Goal: Task Accomplishment & Management: Use online tool/utility

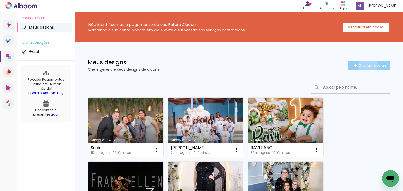
click at [364, 65] on span "Criar um design" at bounding box center [372, 65] width 27 height 3
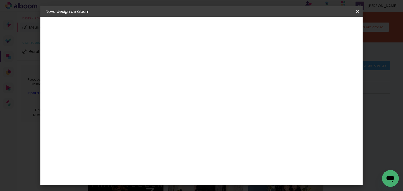
click at [132, 70] on input at bounding box center [132, 70] width 0 height 8
type input "i"
type input "ITALO 3 ANOS"
type paper-input "ITALO 3 ANOS"
click at [0, 0] on slot "Avançar" at bounding box center [0, 0] width 0 height 0
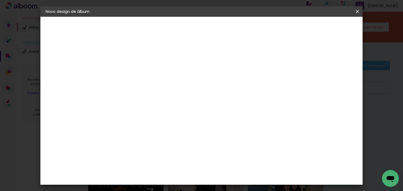
scroll to position [840, 0]
click at [151, 164] on div "Matias Encadernações" at bounding box center [144, 168] width 32 height 8
click at [0, 0] on slot "Avançar" at bounding box center [0, 0] width 0 height 0
click at [158, 88] on iron-icon at bounding box center [155, 91] width 6 height 6
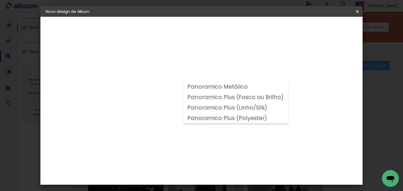
click at [0, 0] on slot "Panoramico Plus (Fosco ou Brilho)" at bounding box center [0, 0] width 0 height 0
type input "Panoramico Plus (Fosco ou Brilho)"
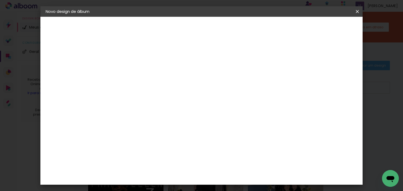
scroll to position [84, 0]
click at [167, 93] on span "15 × 20" at bounding box center [155, 100] width 24 height 14
click at [0, 0] on slot "Avançar" at bounding box center [0, 0] width 0 height 0
click at [331, 30] on paper-button "Iniciar design" at bounding box center [313, 27] width 34 height 9
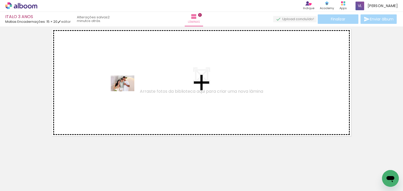
drag, startPoint x: 87, startPoint y: 168, endPoint x: 127, endPoint y: 91, distance: 85.9
click at [127, 91] on quentale-workspace at bounding box center [201, 95] width 403 height 191
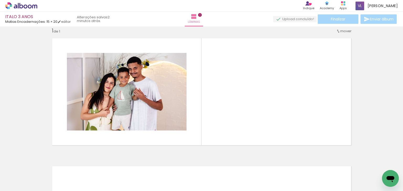
scroll to position [7, 0]
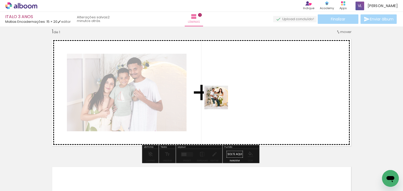
drag, startPoint x: 118, startPoint y: 171, endPoint x: 221, endPoint y: 101, distance: 124.1
click at [221, 101] on quentale-workspace at bounding box center [201, 95] width 403 height 191
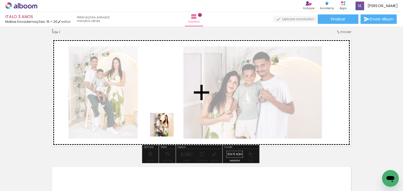
drag, startPoint x: 145, startPoint y: 179, endPoint x: 168, endPoint y: 123, distance: 60.4
click at [168, 123] on quentale-workspace at bounding box center [201, 95] width 403 height 191
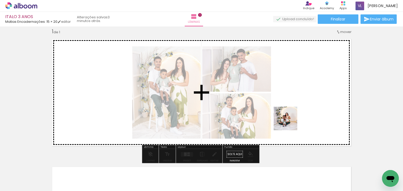
drag, startPoint x: 174, startPoint y: 173, endPoint x: 243, endPoint y: 164, distance: 69.4
click at [294, 117] on quentale-workspace at bounding box center [201, 95] width 403 height 191
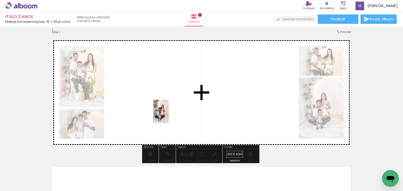
drag, startPoint x: 205, startPoint y: 174, endPoint x: 169, endPoint y: 116, distance: 68.9
click at [169, 116] on quentale-workspace at bounding box center [201, 95] width 403 height 191
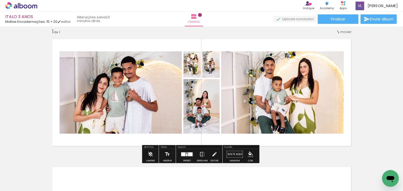
drag, startPoint x: 182, startPoint y: 153, endPoint x: 374, endPoint y: 120, distance: 195.1
click at [182, 153] on div at bounding box center [183, 155] width 4 height 4
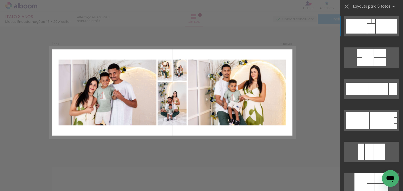
click at [368, 28] on div at bounding box center [372, 29] width 8 height 10
click at [376, 26] on div at bounding box center [386, 26] width 21 height 15
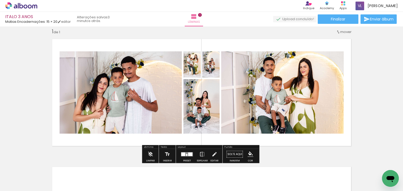
click at [125, 88] on quentale-photo at bounding box center [121, 92] width 122 height 82
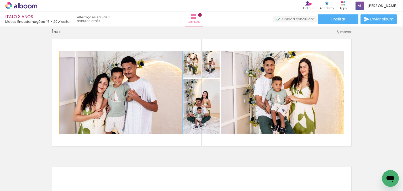
click at [125, 88] on quentale-photo at bounding box center [121, 92] width 122 height 82
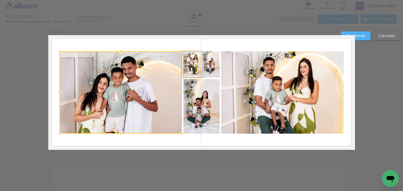
click at [191, 66] on quentale-photo at bounding box center [192, 64] width 17 height 26
click at [196, 95] on div at bounding box center [201, 92] width 11 height 11
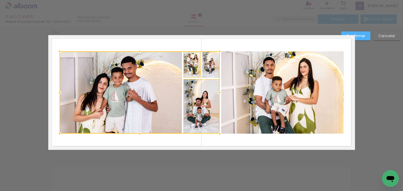
click at [211, 65] on div at bounding box center [140, 92] width 160 height 82
click at [252, 82] on quentale-photo at bounding box center [282, 92] width 123 height 82
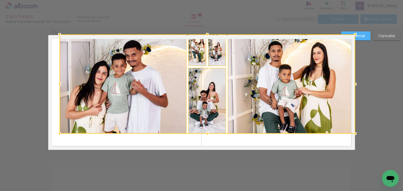
drag, startPoint x: 343, startPoint y: 51, endPoint x: 359, endPoint y: 36, distance: 21.7
click at [359, 36] on div at bounding box center [355, 34] width 11 height 11
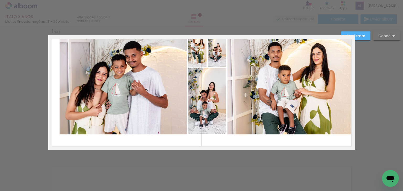
drag, startPoint x: 325, startPoint y: 64, endPoint x: 290, endPoint y: 71, distance: 35.5
click at [325, 64] on quentale-photo at bounding box center [291, 85] width 127 height 100
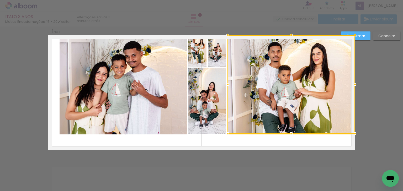
click at [214, 56] on quentale-photo at bounding box center [217, 51] width 18 height 32
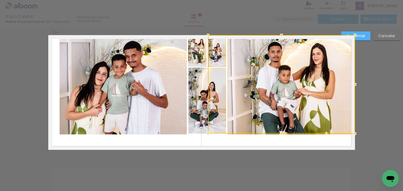
click at [198, 57] on quentale-photo at bounding box center [197, 51] width 18 height 32
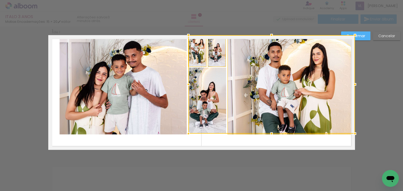
click at [203, 98] on div at bounding box center [272, 84] width 167 height 99
click at [146, 101] on quentale-photo at bounding box center [123, 85] width 127 height 100
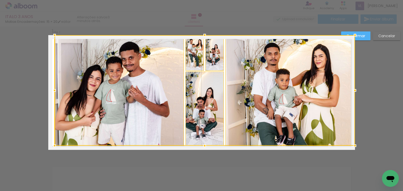
drag, startPoint x: 57, startPoint y: 136, endPoint x: 32, endPoint y: 133, distance: 25.3
click at [32, 133] on div "Inserir lâmina 1 de 1 Confirmar Cancelar" at bounding box center [201, 154] width 403 height 269
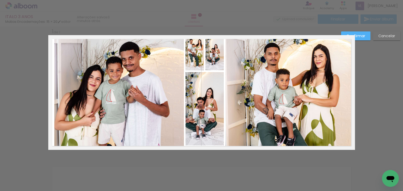
click at [119, 103] on quentale-photo at bounding box center [119, 91] width 130 height 112
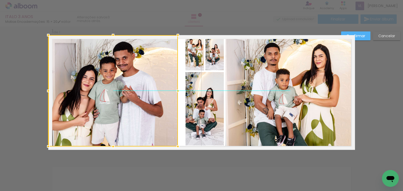
drag, startPoint x: 144, startPoint y: 101, endPoint x: 133, endPoint y: 101, distance: 10.8
click at [133, 101] on div at bounding box center [113, 91] width 130 height 112
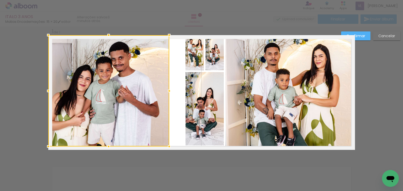
drag, startPoint x: 177, startPoint y: 90, endPoint x: 172, endPoint y: 91, distance: 4.8
click at [172, 91] on div at bounding box center [169, 91] width 11 height 11
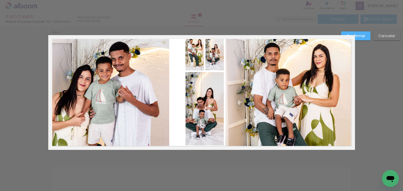
click at [295, 72] on quentale-photo at bounding box center [291, 91] width 130 height 112
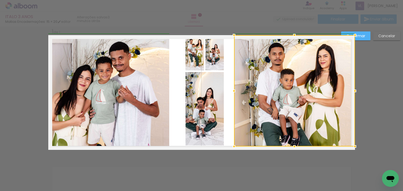
drag, startPoint x: 226, startPoint y: 92, endPoint x: 233, endPoint y: 92, distance: 7.4
click at [233, 92] on div at bounding box center [234, 91] width 11 height 11
click at [0, 0] on slot "Confirmar" at bounding box center [0, 0] width 0 height 0
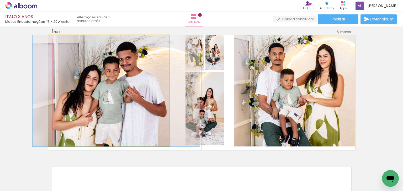
drag, startPoint x: 102, startPoint y: 79, endPoint x: 107, endPoint y: 79, distance: 4.7
click at [138, 79] on quentale-photo at bounding box center [108, 91] width 121 height 112
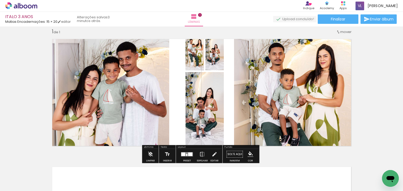
click at [150, 84] on quentale-photo at bounding box center [108, 91] width 121 height 112
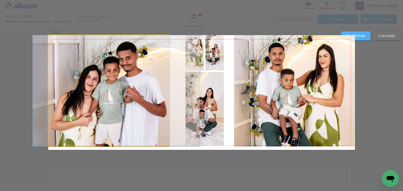
click at [150, 84] on quentale-photo at bounding box center [108, 91] width 121 height 112
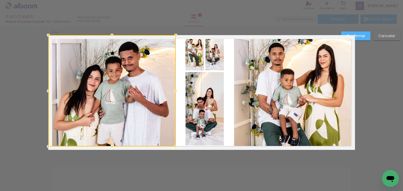
drag, startPoint x: 169, startPoint y: 91, endPoint x: 176, endPoint y: 91, distance: 7.6
click at [176, 91] on div at bounding box center [176, 91] width 11 height 11
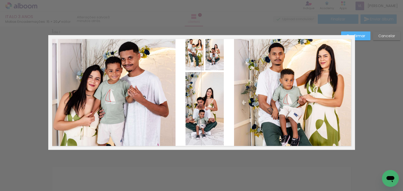
click at [0, 0] on slot "Confirmar" at bounding box center [0, 0] width 0 height 0
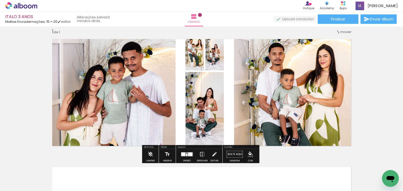
click at [0, 0] on slot "P&B" at bounding box center [0, 0] width 0 height 0
drag, startPoint x: 191, startPoint y: 48, endPoint x: 200, endPoint y: 54, distance: 10.9
click at [0, 0] on slot "P&B" at bounding box center [0, 0] width 0 height 0
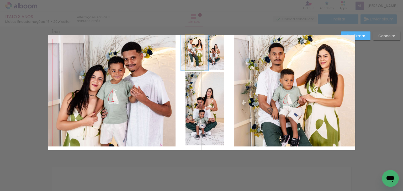
click at [194, 58] on quentale-photo at bounding box center [195, 52] width 18 height 35
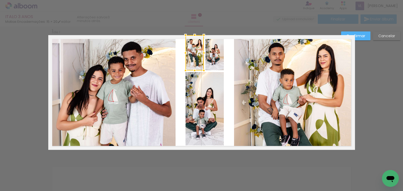
click at [209, 58] on quentale-photo at bounding box center [215, 52] width 18 height 35
click at [209, 91] on quentale-photo at bounding box center [205, 109] width 38 height 74
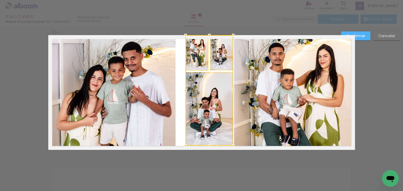
drag, startPoint x: 223, startPoint y: 91, endPoint x: 232, endPoint y: 91, distance: 9.2
click at [232, 91] on div at bounding box center [233, 90] width 11 height 11
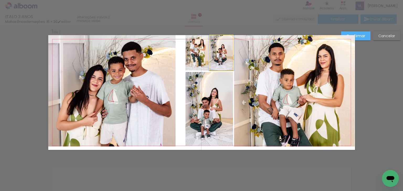
click at [224, 57] on quentale-photo at bounding box center [221, 52] width 23 height 35
drag, startPoint x: 195, startPoint y: 59, endPoint x: 195, endPoint y: 62, distance: 2.9
click at [195, 59] on quentale-photo at bounding box center [197, 52] width 23 height 35
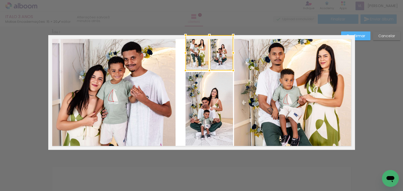
click at [196, 89] on quentale-photo at bounding box center [210, 109] width 48 height 74
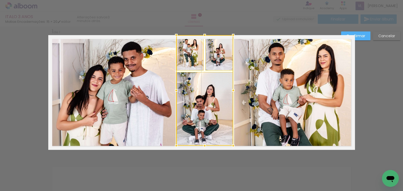
drag, startPoint x: 184, startPoint y: 91, endPoint x: 174, endPoint y: 92, distance: 9.2
click at [174, 92] on div at bounding box center [176, 90] width 11 height 11
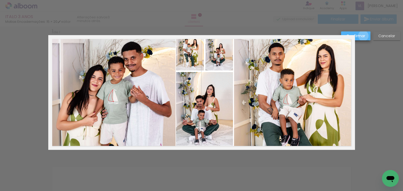
click at [0, 0] on slot "Confirmar" at bounding box center [0, 0] width 0 height 0
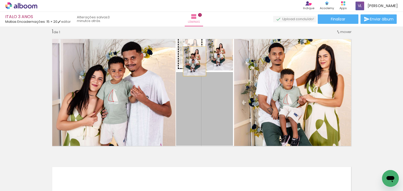
drag, startPoint x: 205, startPoint y: 105, endPoint x: 192, endPoint y: 56, distance: 51.2
click at [0, 0] on slot at bounding box center [0, 0] width 0 height 0
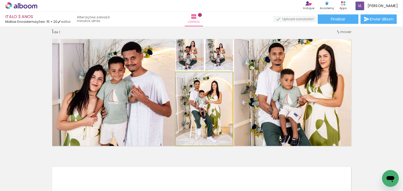
drag, startPoint x: 216, startPoint y: 97, endPoint x: 215, endPoint y: 102, distance: 4.2
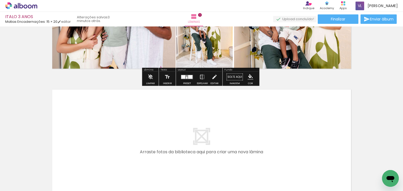
scroll to position [112, 0]
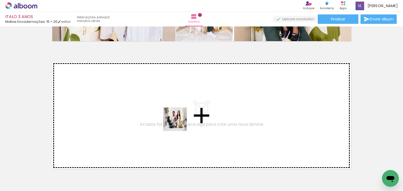
drag, startPoint x: 231, startPoint y: 173, endPoint x: 366, endPoint y: 173, distance: 135.2
click at [175, 118] on quentale-workspace at bounding box center [201, 95] width 403 height 191
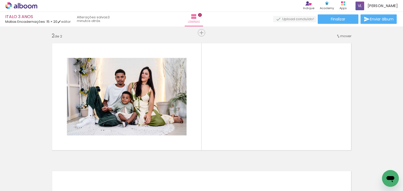
scroll to position [135, 0]
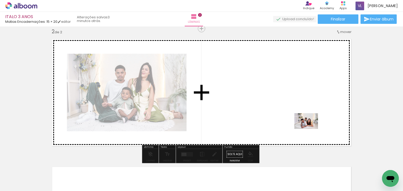
drag, startPoint x: 350, startPoint y: 178, endPoint x: 318, endPoint y: 142, distance: 47.1
click at [308, 124] on quentale-workspace at bounding box center [201, 95] width 403 height 191
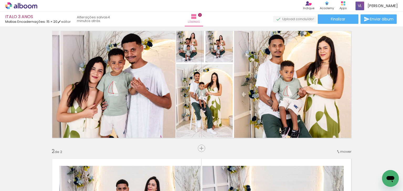
scroll to position [9, 0]
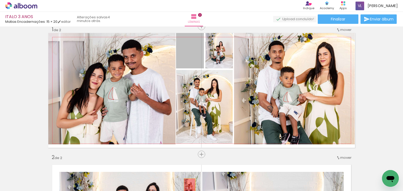
drag, startPoint x: 191, startPoint y: 61, endPoint x: 188, endPoint y: 186, distance: 125.0
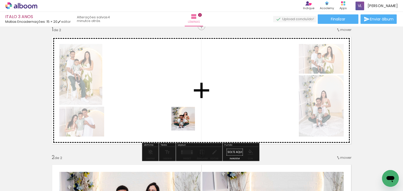
drag, startPoint x: 79, startPoint y: 177, endPoint x: 187, endPoint y: 123, distance: 121.4
click at [187, 123] on quentale-workspace at bounding box center [201, 95] width 403 height 191
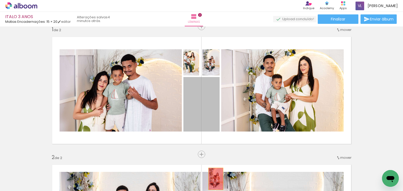
drag, startPoint x: 202, startPoint y: 107, endPoint x: 215, endPoint y: 181, distance: 75.9
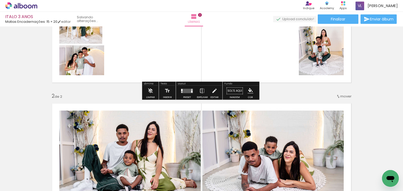
scroll to position [93, 0]
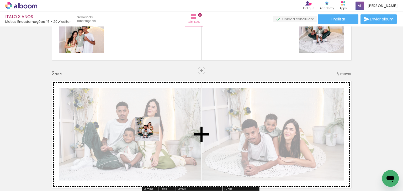
drag, startPoint x: 80, startPoint y: 175, endPoint x: 153, endPoint y: 133, distance: 84.0
click at [151, 133] on quentale-workspace at bounding box center [201, 95] width 403 height 191
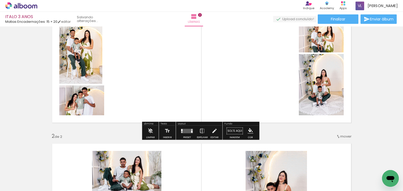
scroll to position [30, 0]
drag, startPoint x: 188, startPoint y: 132, endPoint x: 363, endPoint y: 109, distance: 176.8
click at [189, 131] on quentale-layouter at bounding box center [187, 131] width 12 height 4
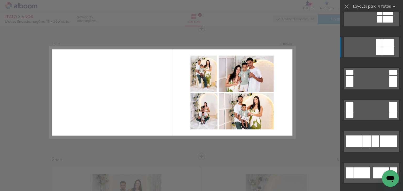
scroll to position [105, 0]
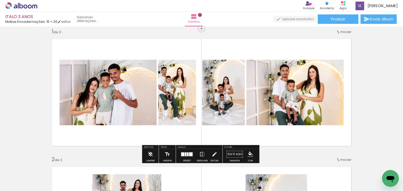
click at [110, 88] on quentale-photo at bounding box center [108, 93] width 97 height 66
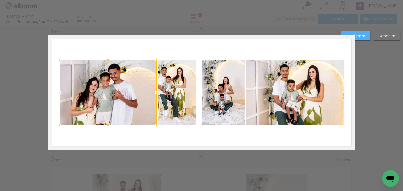
click at [178, 87] on quentale-photo at bounding box center [179, 93] width 43 height 66
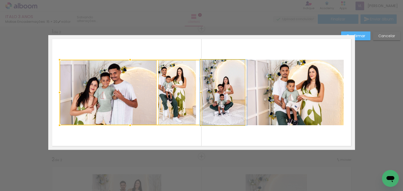
click at [226, 86] on quentale-photo at bounding box center [223, 93] width 43 height 66
click at [279, 86] on quentale-photo at bounding box center [295, 93] width 97 height 66
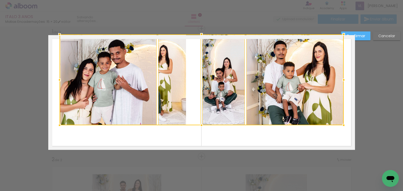
drag, startPoint x: 201, startPoint y: 60, endPoint x: 206, endPoint y: 39, distance: 22.4
click at [206, 39] on div at bounding box center [202, 79] width 284 height 91
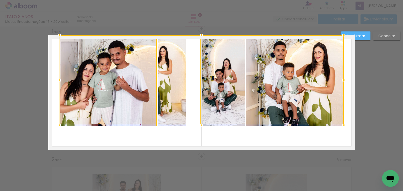
click at [329, 75] on div at bounding box center [202, 80] width 284 height 90
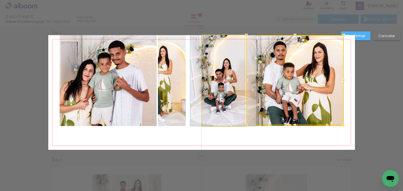
click at [213, 80] on quentale-photo at bounding box center [223, 80] width 43 height 91
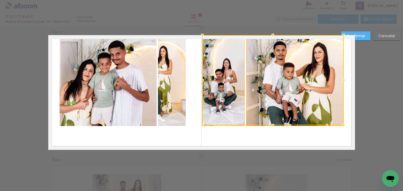
drag, startPoint x: 170, startPoint y: 83, endPoint x: 164, endPoint y: 86, distance: 6.9
click at [170, 83] on quentale-photo at bounding box center [179, 80] width 43 height 91
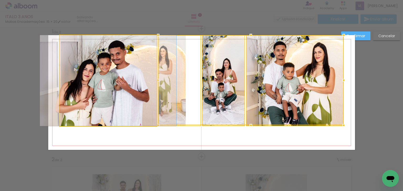
click at [118, 97] on quentale-photo at bounding box center [108, 80] width 97 height 91
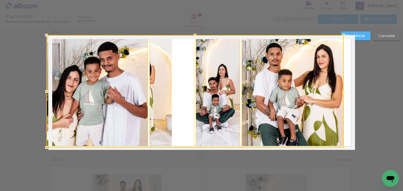
drag, startPoint x: 59, startPoint y: 126, endPoint x: 45, endPoint y: 126, distance: 14.2
click at [46, 126] on div at bounding box center [195, 91] width 298 height 113
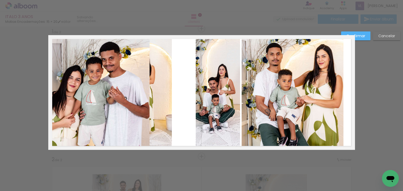
click at [307, 75] on quentale-photo at bounding box center [293, 91] width 102 height 113
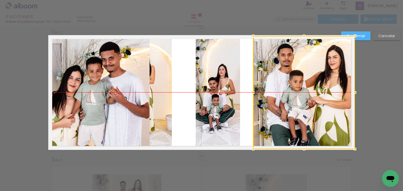
drag, startPoint x: 304, startPoint y: 93, endPoint x: 322, endPoint y: 94, distance: 18.1
click at [322, 94] on div at bounding box center [304, 92] width 102 height 113
click at [0, 0] on slot "Confirmar" at bounding box center [0, 0] width 0 height 0
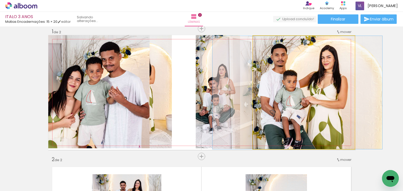
drag, startPoint x: 321, startPoint y: 79, endPoint x: 315, endPoint y: 79, distance: 6.3
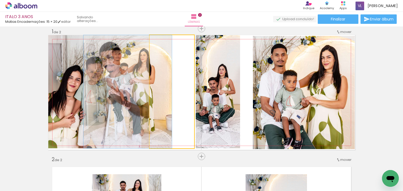
click at [161, 87] on quentale-photo at bounding box center [172, 91] width 45 height 113
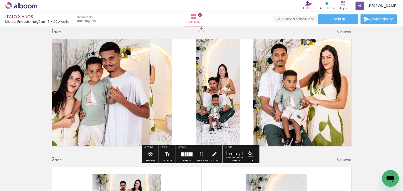
click at [223, 90] on quentale-photo at bounding box center [218, 91] width 45 height 113
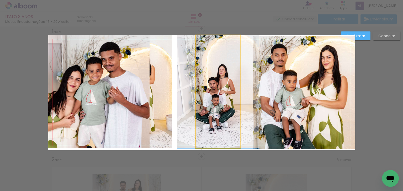
click at [228, 92] on quentale-photo at bounding box center [218, 91] width 45 height 113
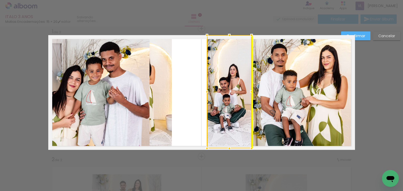
drag, startPoint x: 227, startPoint y: 96, endPoint x: 239, endPoint y: 96, distance: 11.6
click at [239, 96] on div at bounding box center [229, 91] width 45 height 113
click at [160, 88] on quentale-photo at bounding box center [172, 91] width 45 height 113
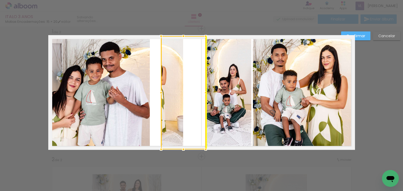
drag, startPoint x: 169, startPoint y: 97, endPoint x: 173, endPoint y: 97, distance: 3.9
click at [173, 98] on div at bounding box center [183, 92] width 45 height 113
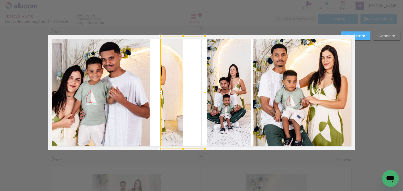
click at [366, 36] on paper-button "Confirmar" at bounding box center [355, 36] width 29 height 9
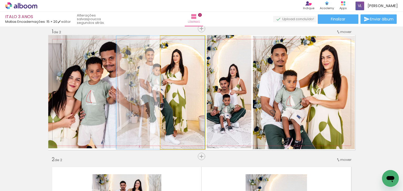
drag, startPoint x: 168, startPoint y: 85, endPoint x: 188, endPoint y: 85, distance: 20.5
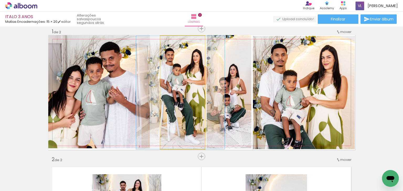
drag, startPoint x: 172, startPoint y: 86, endPoint x: 192, endPoint y: 87, distance: 20.0
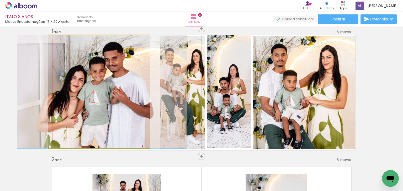
drag, startPoint x: 110, startPoint y: 101, endPoint x: 113, endPoint y: 100, distance: 3.3
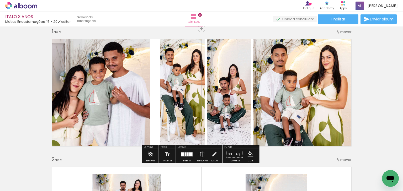
click at [183, 101] on quentale-photo at bounding box center [182, 92] width 45 height 113
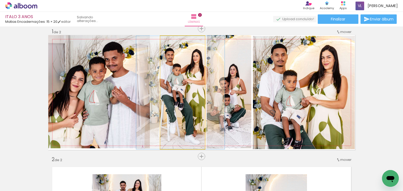
click at [183, 101] on quentale-photo at bounding box center [182, 92] width 45 height 113
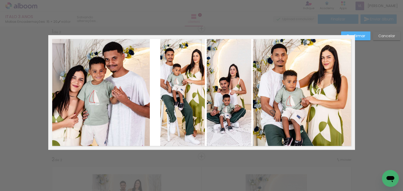
click at [173, 95] on quentale-photo at bounding box center [182, 92] width 45 height 113
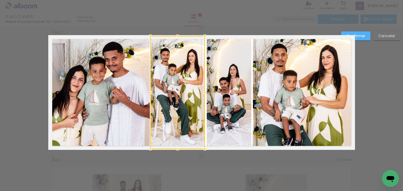
drag, startPoint x: 160, startPoint y: 92, endPoint x: 150, endPoint y: 94, distance: 10.1
click at [150, 94] on div at bounding box center [150, 92] width 11 height 11
click at [0, 0] on slot "Confirmar" at bounding box center [0, 0] width 0 height 0
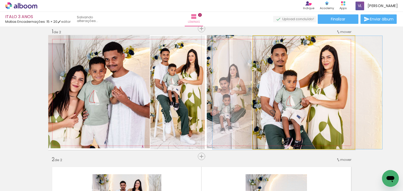
click at [305, 98] on quentale-photo at bounding box center [304, 92] width 102 height 113
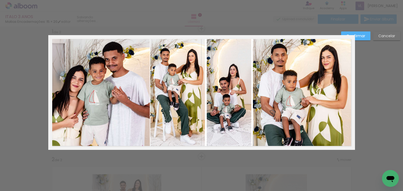
drag, startPoint x: 306, startPoint y: 97, endPoint x: 286, endPoint y: 99, distance: 20.1
click at [306, 97] on quentale-photo at bounding box center [304, 92] width 102 height 113
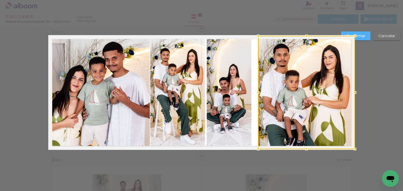
drag, startPoint x: 250, startPoint y: 93, endPoint x: 255, endPoint y: 93, distance: 5.0
click at [255, 93] on div at bounding box center [258, 92] width 11 height 11
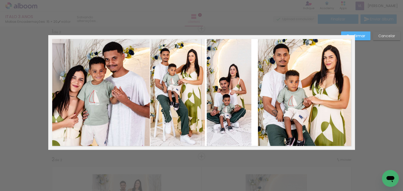
click at [238, 95] on quentale-photo at bounding box center [229, 91] width 45 height 113
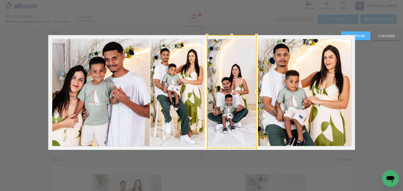
drag, startPoint x: 250, startPoint y: 92, endPoint x: 254, endPoint y: 92, distance: 3.7
click at [254, 92] on div at bounding box center [257, 92] width 11 height 11
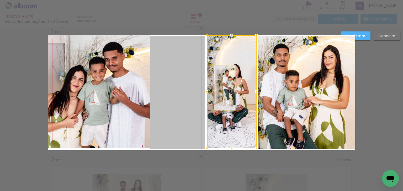
drag, startPoint x: 175, startPoint y: 88, endPoint x: 223, endPoint y: 88, distance: 47.8
click at [223, 88] on album-spread "1 de 2" at bounding box center [201, 92] width 307 height 115
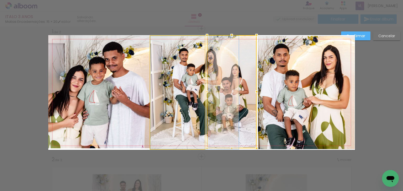
drag, startPoint x: 187, startPoint y: 91, endPoint x: 232, endPoint y: 92, distance: 45.2
click at [232, 92] on album-spread "1 de 2" at bounding box center [201, 92] width 307 height 115
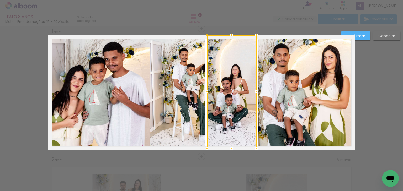
drag, startPoint x: 363, startPoint y: 33, endPoint x: 314, endPoint y: 53, distance: 53.2
click at [363, 34] on paper-button "Confirmar" at bounding box center [355, 36] width 29 height 9
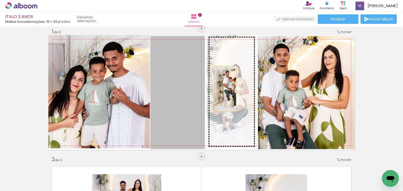
drag, startPoint x: 189, startPoint y: 85, endPoint x: 224, endPoint y: 88, distance: 35.6
click at [0, 0] on slot at bounding box center [0, 0] width 0 height 0
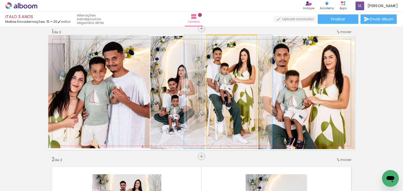
drag, startPoint x: 239, startPoint y: 91, endPoint x: 236, endPoint y: 92, distance: 3.4
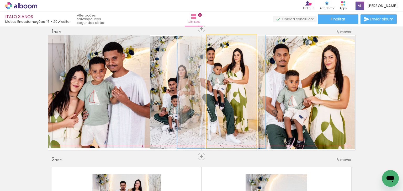
drag, startPoint x: 240, startPoint y: 94, endPoint x: 205, endPoint y: 92, distance: 35.5
click at [205, 92] on quentale-layouter at bounding box center [201, 92] width 307 height 115
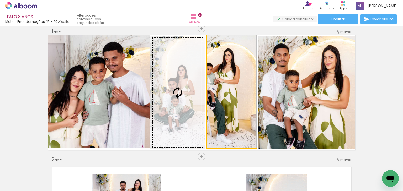
drag, startPoint x: 234, startPoint y: 90, endPoint x: 189, endPoint y: 89, distance: 44.6
click at [0, 0] on slot at bounding box center [0, 0] width 0 height 0
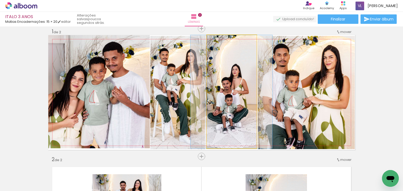
click at [232, 91] on quentale-photo at bounding box center [232, 91] width 50 height 113
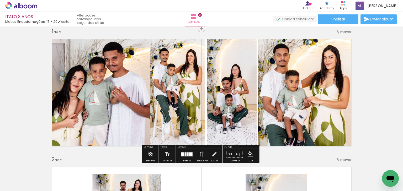
click at [121, 91] on quentale-photo at bounding box center [99, 91] width 102 height 113
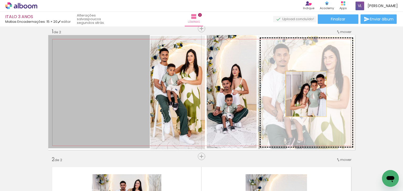
drag, startPoint x: 124, startPoint y: 96, endPoint x: 297, endPoint y: 96, distance: 172.5
click at [0, 0] on slot at bounding box center [0, 0] width 0 height 0
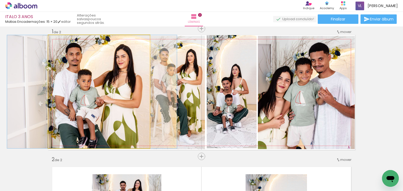
drag, startPoint x: 126, startPoint y: 103, endPoint x: 119, endPoint y: 104, distance: 7.1
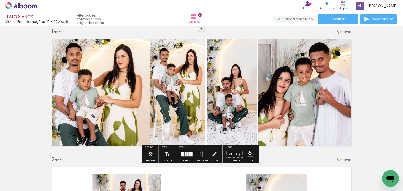
click at [135, 97] on quentale-photo at bounding box center [99, 91] width 102 height 113
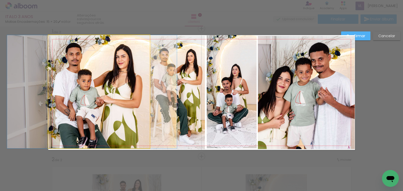
click at [135, 97] on quentale-photo at bounding box center [99, 91] width 102 height 113
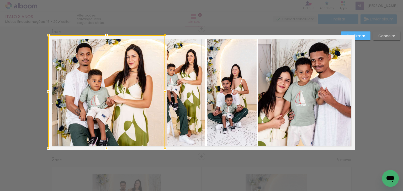
click at [146, 93] on div at bounding box center [106, 91] width 117 height 113
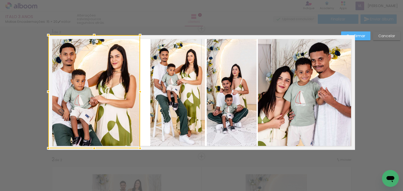
drag, startPoint x: 165, startPoint y: 93, endPoint x: 138, endPoint y: 95, distance: 27.1
click at [138, 95] on div at bounding box center [140, 92] width 11 height 11
drag, startPoint x: 363, startPoint y: 35, endPoint x: 277, endPoint y: 61, distance: 90.2
click at [0, 0] on slot "Confirmar" at bounding box center [0, 0] width 0 height 0
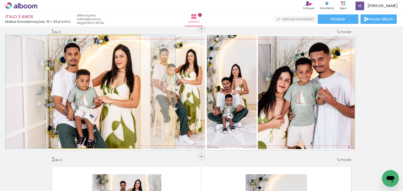
drag, startPoint x: 95, startPoint y: 88, endPoint x: 99, endPoint y: 87, distance: 4.3
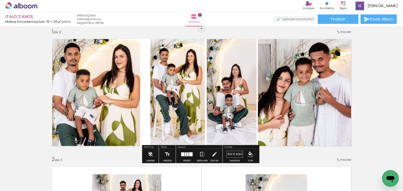
click at [173, 83] on quentale-photo at bounding box center [177, 92] width 55 height 113
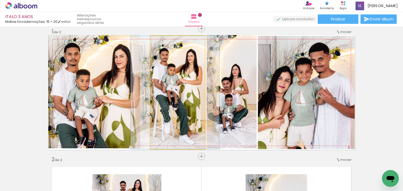
click at [173, 83] on quentale-photo at bounding box center [177, 92] width 55 height 113
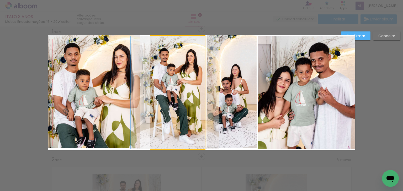
click at [172, 84] on quentale-photo at bounding box center [177, 92] width 55 height 113
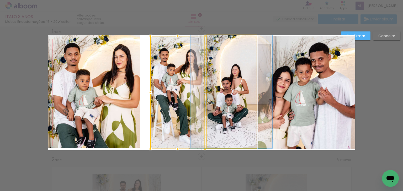
click at [241, 86] on quentale-photo at bounding box center [232, 91] width 50 height 113
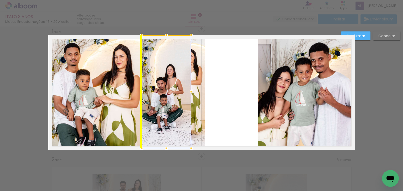
drag, startPoint x: 242, startPoint y: 86, endPoint x: 173, endPoint y: 90, distance: 68.9
click at [173, 90] on div at bounding box center [167, 91] width 50 height 113
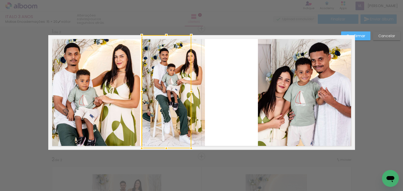
click at [196, 91] on quentale-photo at bounding box center [177, 92] width 55 height 113
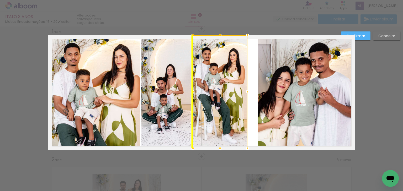
drag, startPoint x: 196, startPoint y: 91, endPoint x: 242, endPoint y: 88, distance: 45.2
click at [242, 88] on div at bounding box center [220, 91] width 55 height 113
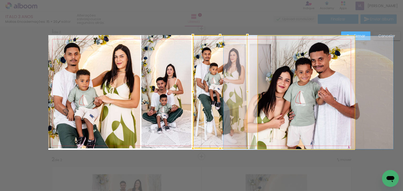
drag, startPoint x: 307, startPoint y: 84, endPoint x: 266, endPoint y: 93, distance: 42.0
click at [306, 84] on quentale-photo at bounding box center [306, 92] width 97 height 113
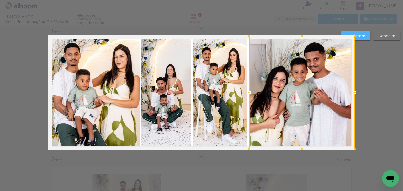
drag, startPoint x: 256, startPoint y: 94, endPoint x: 246, endPoint y: 95, distance: 10.3
click at [246, 95] on div at bounding box center [249, 92] width 11 height 11
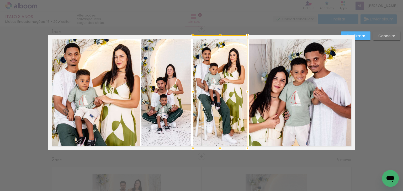
click at [0, 0] on slot "Confirmar" at bounding box center [0, 0] width 0 height 0
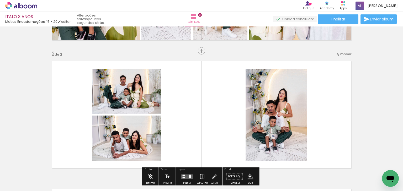
scroll to position [133, 0]
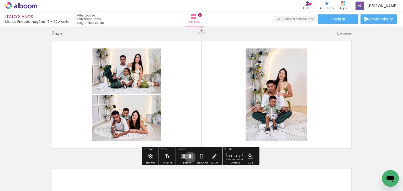
click at [189, 157] on div at bounding box center [190, 157] width 2 height 4
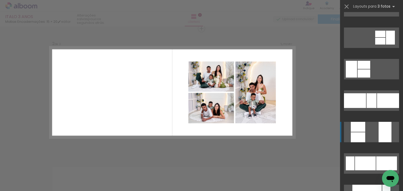
scroll to position [84, 0]
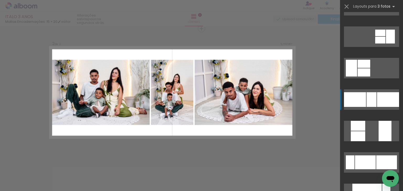
click at [377, 102] on div at bounding box center [388, 99] width 22 height 15
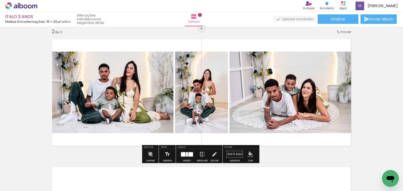
click at [128, 102] on quentale-photo at bounding box center [110, 93] width 125 height 82
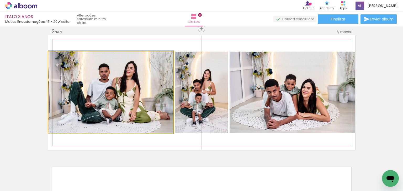
click at [128, 102] on quentale-photo at bounding box center [110, 93] width 125 height 82
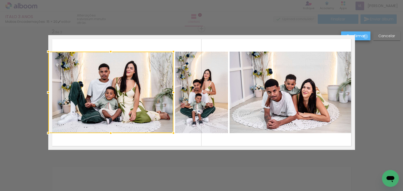
click at [366, 37] on paper-button "Confirmar" at bounding box center [355, 36] width 29 height 9
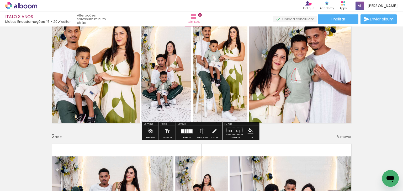
scroll to position [72, 0]
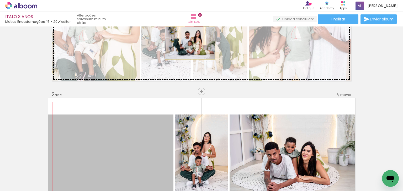
drag, startPoint x: 123, startPoint y: 134, endPoint x: 189, endPoint y: 43, distance: 111.9
click at [189, 43] on div "Inserir lâmina 1 de 2 Inserir lâmina 2 de 2" at bounding box center [201, 149] width 403 height 385
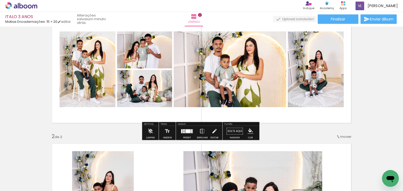
scroll to position [9, 0]
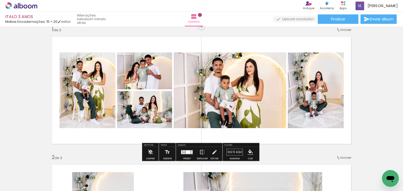
click at [83, 89] on quentale-photo at bounding box center [88, 91] width 56 height 76
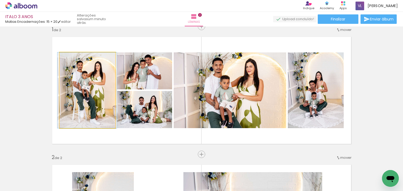
click at [83, 89] on quentale-photo at bounding box center [88, 91] width 56 height 76
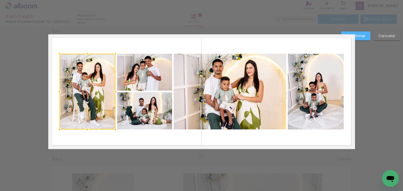
scroll to position [7, 0]
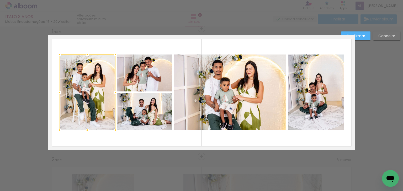
click at [142, 76] on quentale-photo at bounding box center [144, 73] width 55 height 37
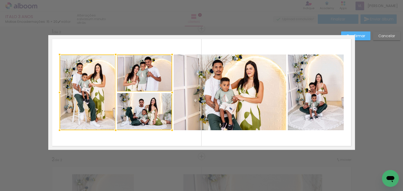
click at [141, 107] on div at bounding box center [116, 93] width 113 height 76
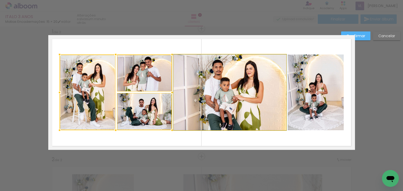
click at [237, 101] on quentale-photo at bounding box center [230, 93] width 113 height 76
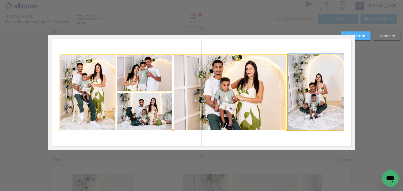
drag, startPoint x: 331, startPoint y: 96, endPoint x: 335, endPoint y: 84, distance: 12.5
click at [331, 96] on quentale-photo at bounding box center [316, 93] width 56 height 76
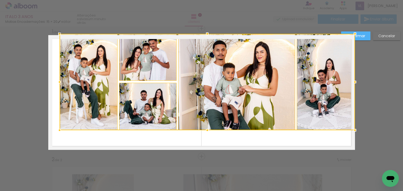
drag, startPoint x: 342, startPoint y: 56, endPoint x: 360, endPoint y: 36, distance: 27.0
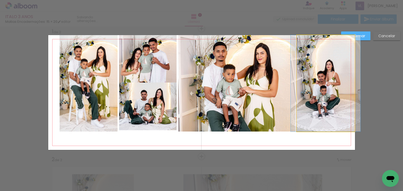
drag, startPoint x: 342, startPoint y: 66, endPoint x: 273, endPoint y: 76, distance: 69.7
click at [342, 66] on quentale-photo at bounding box center [326, 83] width 58 height 97
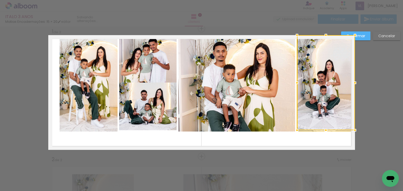
drag, startPoint x: 258, startPoint y: 75, endPoint x: 252, endPoint y: 75, distance: 6.0
click at [257, 75] on quentale-photo at bounding box center [236, 83] width 117 height 97
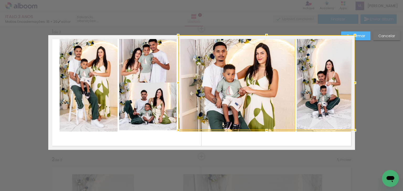
drag, startPoint x: 159, startPoint y: 63, endPoint x: 159, endPoint y: 72, distance: 8.9
click at [159, 63] on quentale-photo at bounding box center [148, 59] width 58 height 48
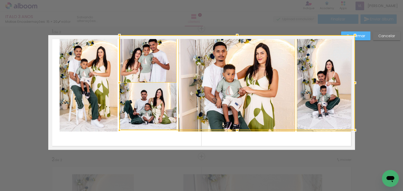
click at [155, 105] on div at bounding box center [237, 82] width 236 height 95
click at [96, 111] on quentale-photo at bounding box center [89, 83] width 58 height 97
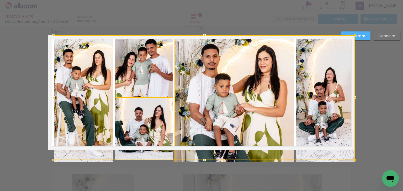
drag, startPoint x: 59, startPoint y: 131, endPoint x: 50, endPoint y: 126, distance: 10.1
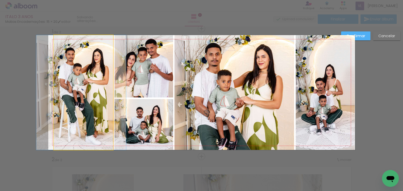
click at [85, 106] on quentale-photo at bounding box center [83, 92] width 59 height 115
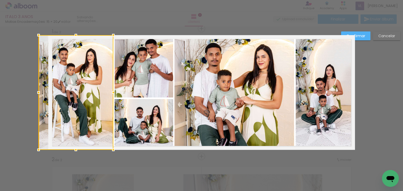
drag, startPoint x: 53, startPoint y: 93, endPoint x: 57, endPoint y: 94, distance: 4.5
click at [42, 93] on div at bounding box center [76, 92] width 75 height 115
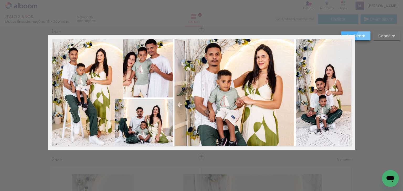
click at [0, 0] on slot "Confirmar" at bounding box center [0, 0] width 0 height 0
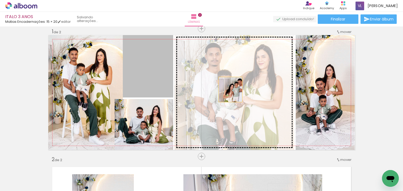
drag, startPoint x: 145, startPoint y: 71, endPoint x: 224, endPoint y: 91, distance: 81.4
click at [0, 0] on slot at bounding box center [0, 0] width 0 height 0
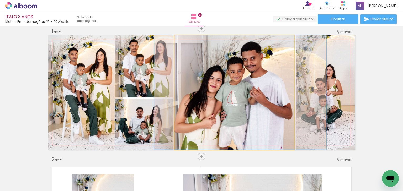
drag, startPoint x: 230, startPoint y: 97, endPoint x: 236, endPoint y: 97, distance: 6.1
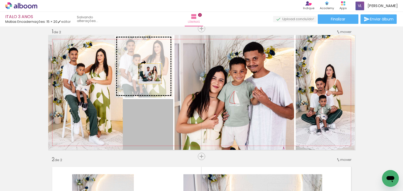
drag, startPoint x: 150, startPoint y: 126, endPoint x: 148, endPoint y: 73, distance: 53.3
click at [0, 0] on slot at bounding box center [0, 0] width 0 height 0
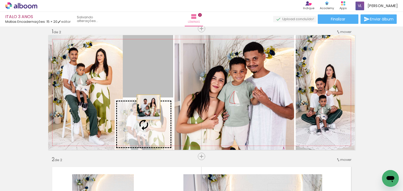
drag, startPoint x: 153, startPoint y: 75, endPoint x: 145, endPoint y: 127, distance: 52.8
click at [0, 0] on slot at bounding box center [0, 0] width 0 height 0
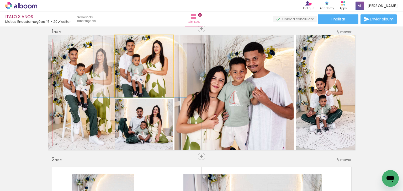
drag, startPoint x: 159, startPoint y: 76, endPoint x: 155, endPoint y: 76, distance: 3.7
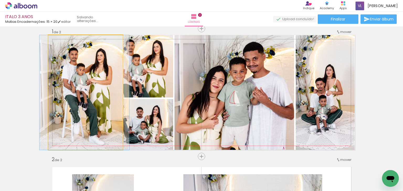
click at [94, 85] on quentale-photo at bounding box center [85, 92] width 75 height 115
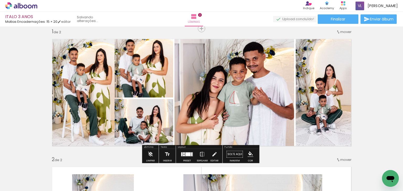
click at [149, 64] on quentale-photo at bounding box center [144, 66] width 59 height 62
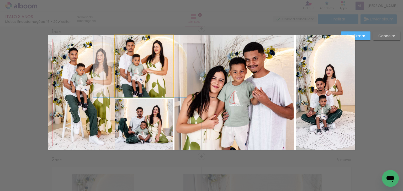
click at [150, 63] on quentale-photo at bounding box center [144, 66] width 59 height 62
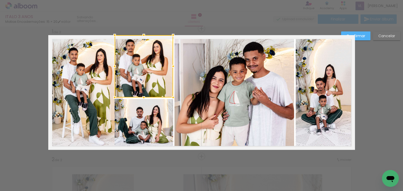
click at [150, 66] on div at bounding box center [144, 66] width 59 height 62
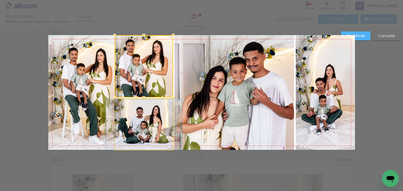
drag, startPoint x: 152, startPoint y: 120, endPoint x: 160, endPoint y: 122, distance: 7.8
click at [152, 120] on quentale-photo at bounding box center [144, 124] width 59 height 51
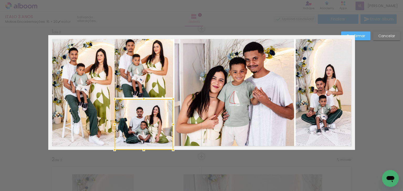
click at [247, 122] on quentale-photo at bounding box center [235, 92] width 120 height 115
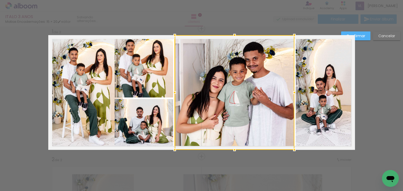
click at [152, 124] on quentale-photo at bounding box center [144, 124] width 59 height 51
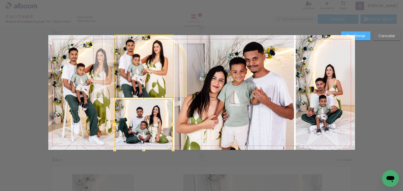
click at [155, 81] on quentale-photo at bounding box center [144, 66] width 59 height 62
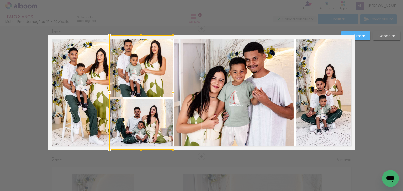
click at [113, 92] on div at bounding box center [142, 92] width 64 height 115
click at [127, 86] on quentale-photo at bounding box center [142, 66] width 64 height 62
click at [128, 111] on quentale-photo at bounding box center [142, 124] width 64 height 51
click at [107, 91] on div at bounding box center [109, 92] width 11 height 11
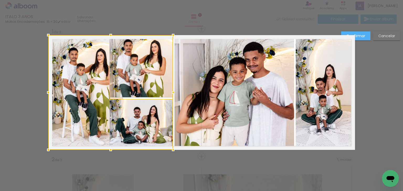
click at [86, 88] on div at bounding box center [110, 92] width 125 height 115
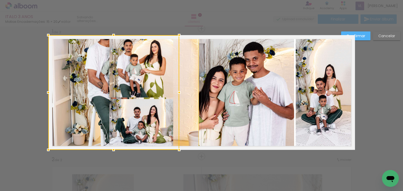
click at [111, 93] on div at bounding box center [113, 92] width 131 height 115
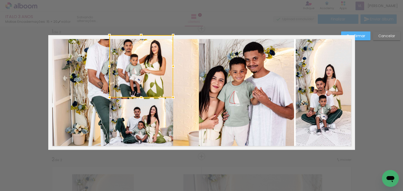
click at [82, 85] on quentale-photo at bounding box center [123, 92] width 151 height 115
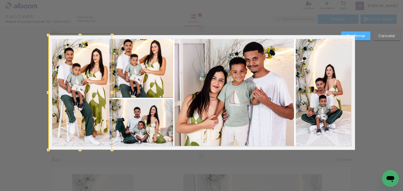
drag, startPoint x: 198, startPoint y: 93, endPoint x: 111, endPoint y: 96, distance: 87.2
click at [111, 96] on div at bounding box center [112, 92] width 11 height 11
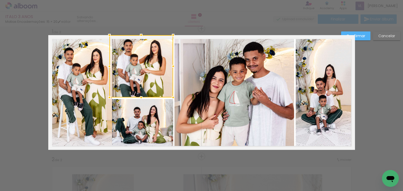
click at [90, 90] on quentale-photo at bounding box center [80, 92] width 64 height 115
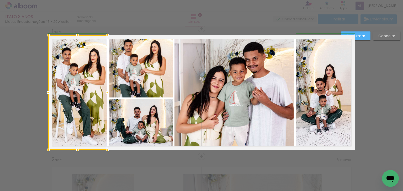
drag, startPoint x: 111, startPoint y: 92, endPoint x: 108, endPoint y: 93, distance: 2.6
click at [108, 93] on div at bounding box center [107, 92] width 11 height 11
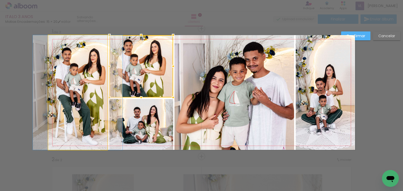
drag, startPoint x: 85, startPoint y: 90, endPoint x: 101, endPoint y: 99, distance: 18.0
click at [85, 90] on quentale-photo at bounding box center [77, 92] width 59 height 115
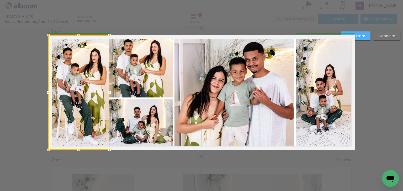
click at [104, 93] on div at bounding box center [109, 92] width 11 height 11
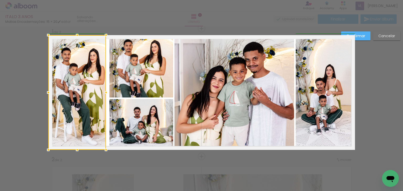
click at [107, 93] on div at bounding box center [106, 92] width 11 height 11
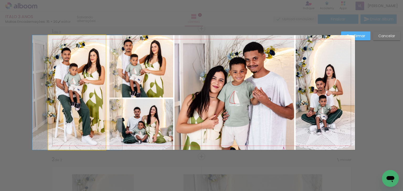
drag, startPoint x: 83, startPoint y: 89, endPoint x: 103, endPoint y: 92, distance: 20.4
click at [83, 89] on quentale-photo at bounding box center [77, 92] width 58 height 115
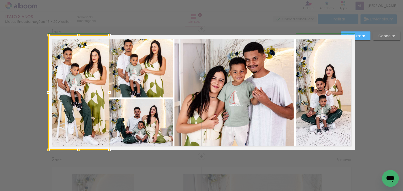
drag, startPoint x: 103, startPoint y: 92, endPoint x: 106, endPoint y: 92, distance: 2.9
click at [105, 92] on div at bounding box center [109, 92] width 11 height 11
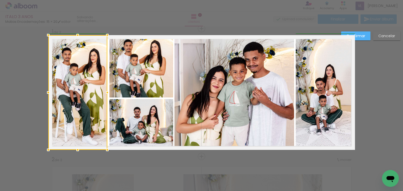
click at [110, 93] on div at bounding box center [107, 92] width 11 height 11
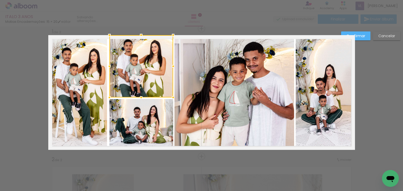
click at [161, 85] on div at bounding box center [142, 66] width 64 height 62
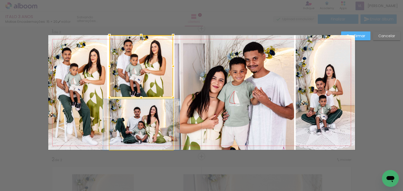
click at [153, 119] on quentale-photo at bounding box center [142, 124] width 64 height 51
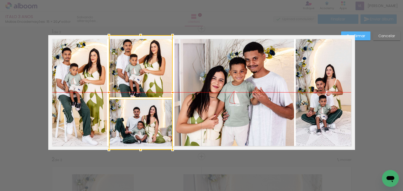
click at [156, 118] on div at bounding box center [141, 92] width 64 height 115
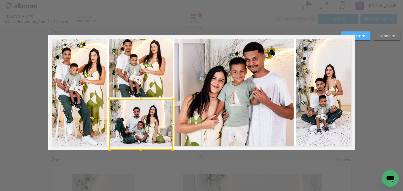
click at [257, 16] on div at bounding box center [201, 13] width 403 height 27
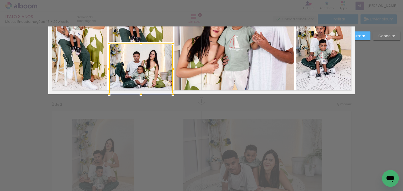
scroll to position [91, 0]
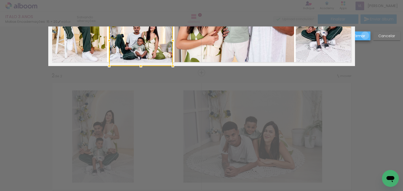
click at [366, 36] on paper-button "Confirmar" at bounding box center [355, 36] width 29 height 9
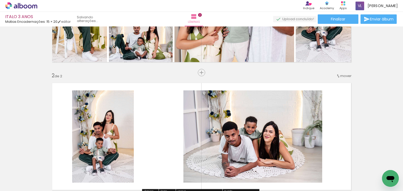
scroll to position [133, 0]
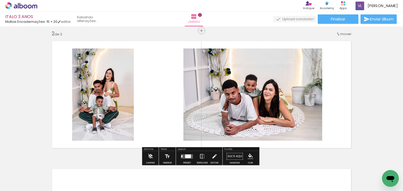
click at [248, 103] on quentale-photo at bounding box center [253, 95] width 139 height 92
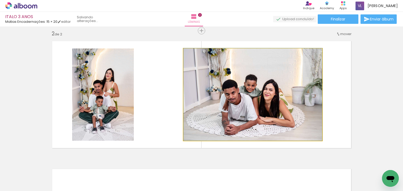
click at [221, 89] on quentale-photo at bounding box center [253, 95] width 139 height 92
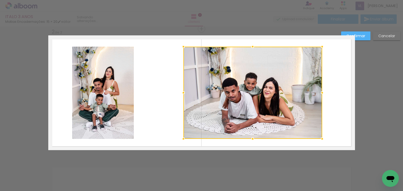
scroll to position [135, 0]
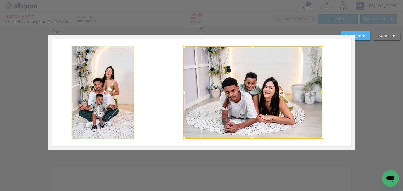
click at [114, 65] on quentale-photo at bounding box center [103, 92] width 62 height 92
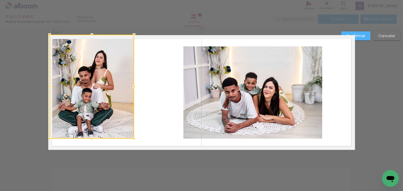
drag, startPoint x: 69, startPoint y: 47, endPoint x: 49, endPoint y: 38, distance: 22.1
click at [44, 34] on div at bounding box center [49, 34] width 11 height 11
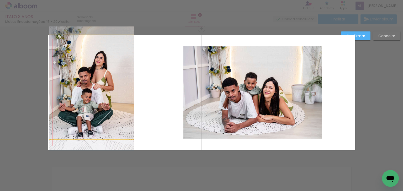
click at [93, 64] on quentale-photo at bounding box center [91, 87] width 85 height 104
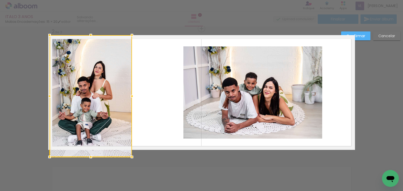
drag, startPoint x: 133, startPoint y: 141, endPoint x: 135, endPoint y: 147, distance: 6.1
click at [135, 147] on album-spread "2 de 2" at bounding box center [201, 92] width 307 height 115
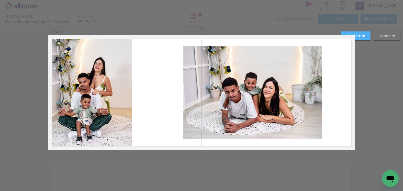
click at [251, 90] on quentale-photo at bounding box center [253, 92] width 139 height 92
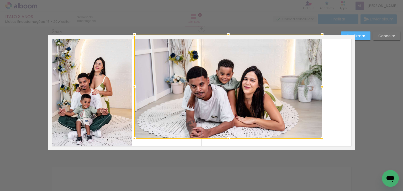
drag, startPoint x: 183, startPoint y: 48, endPoint x: 133, endPoint y: 39, distance: 49.9
click at [133, 39] on div at bounding box center [134, 34] width 11 height 11
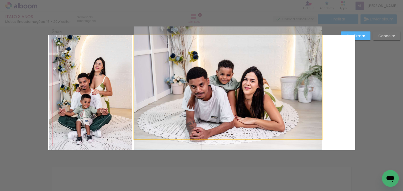
click at [223, 85] on quentale-photo at bounding box center [228, 87] width 188 height 104
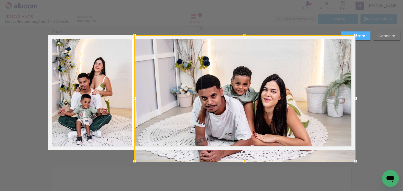
drag, startPoint x: 324, startPoint y: 139, endPoint x: 354, endPoint y: 138, distance: 29.9
click at [354, 138] on div at bounding box center [244, 98] width 221 height 126
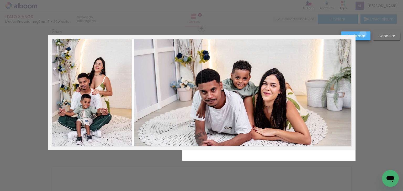
click at [0, 0] on slot "Confirmar" at bounding box center [0, 0] width 0 height 0
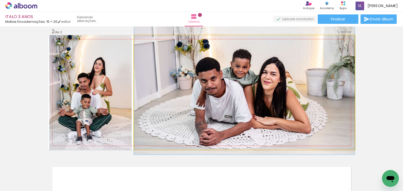
drag, startPoint x: 268, startPoint y: 123, endPoint x: 263, endPoint y: 111, distance: 12.5
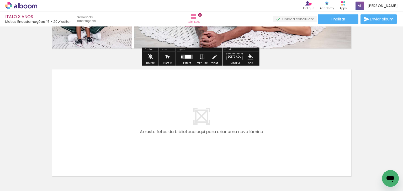
scroll to position [240, 0]
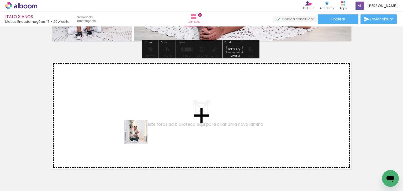
drag, startPoint x: 138, startPoint y: 172, endPoint x: 140, endPoint y: 136, distance: 35.8
click at [140, 136] on quentale-workspace at bounding box center [201, 95] width 403 height 191
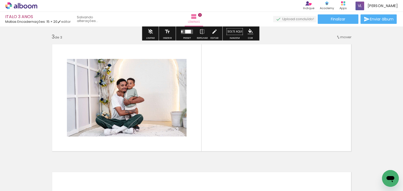
scroll to position [263, 0]
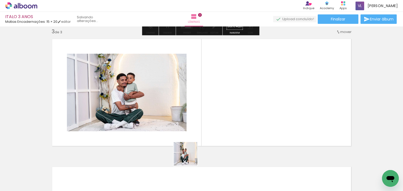
drag, startPoint x: 180, startPoint y: 182, endPoint x: 209, endPoint y: 150, distance: 42.9
click at [207, 124] on quentale-workspace at bounding box center [201, 95] width 403 height 191
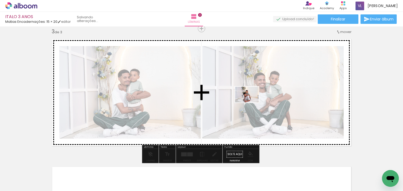
drag, startPoint x: 197, startPoint y: 179, endPoint x: 252, endPoint y: 105, distance: 92.0
click at [251, 102] on quentale-workspace at bounding box center [201, 95] width 403 height 191
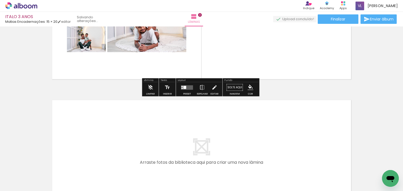
scroll to position [347, 0]
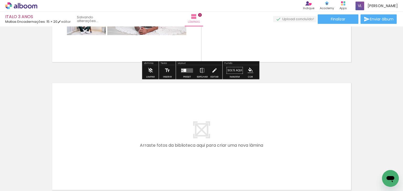
drag, startPoint x: 252, startPoint y: 169, endPoint x: 226, endPoint y: 134, distance: 43.2
click at [226, 134] on quentale-workspace at bounding box center [201, 95] width 403 height 191
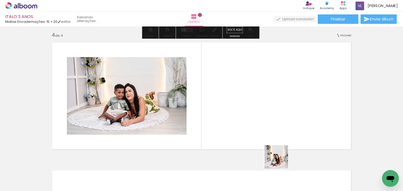
scroll to position [391, 0]
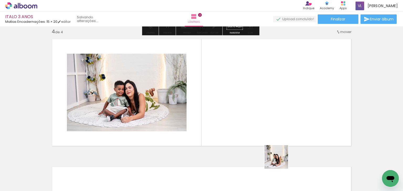
drag, startPoint x: 279, startPoint y: 170, endPoint x: 307, endPoint y: 161, distance: 29.0
click at [281, 127] on quentale-workspace at bounding box center [201, 95] width 403 height 191
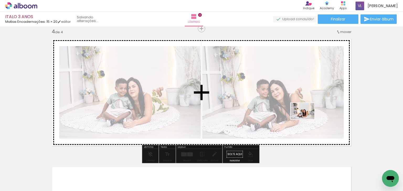
drag, startPoint x: 308, startPoint y: 171, endPoint x: 307, endPoint y: 119, distance: 51.7
click at [307, 119] on quentale-workspace at bounding box center [201, 95] width 403 height 191
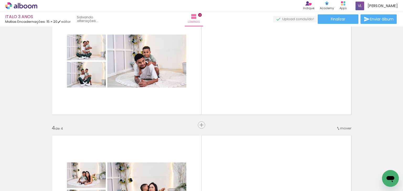
scroll to position [286, 0]
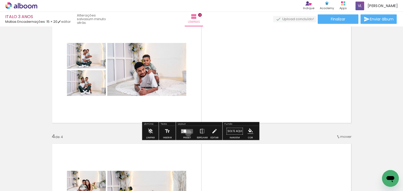
click at [187, 133] on quentale-layouter at bounding box center [187, 131] width 12 height 4
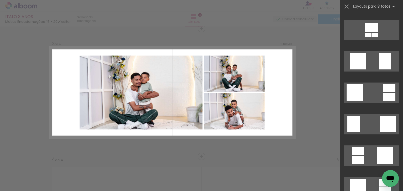
scroll to position [1408, 0]
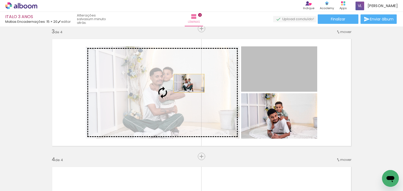
drag, startPoint x: 232, startPoint y: 78, endPoint x: 187, endPoint y: 83, distance: 45.2
click at [0, 0] on slot at bounding box center [0, 0] width 0 height 0
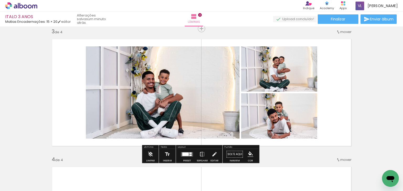
click at [156, 86] on quentale-photo at bounding box center [163, 92] width 154 height 92
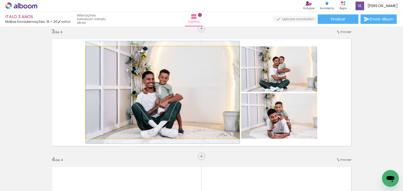
drag, startPoint x: 156, startPoint y: 86, endPoint x: 223, endPoint y: 81, distance: 67.2
click at [156, 86] on quentale-photo at bounding box center [163, 92] width 154 height 92
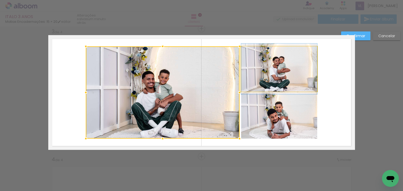
click at [280, 77] on quentale-photo at bounding box center [279, 68] width 76 height 45
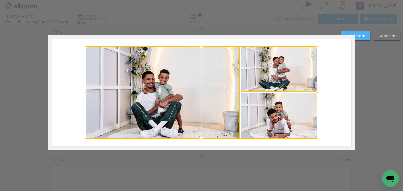
drag, startPoint x: 281, startPoint y: 115, endPoint x: 265, endPoint y: 109, distance: 17.5
click at [281, 115] on div at bounding box center [202, 92] width 232 height 92
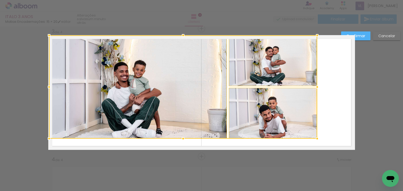
drag, startPoint x: 84, startPoint y: 46, endPoint x: 40, endPoint y: 34, distance: 45.4
click at [40, 34] on div "Inserir lâmina 1 de 4 Inserir lâmina 2 de 4 Inserir lâmina 3 de 4 Inserir lâmin…" at bounding box center [201, 90] width 403 height 653
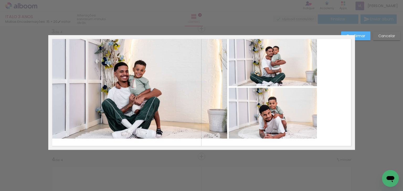
drag, startPoint x: 152, startPoint y: 65, endPoint x: 169, endPoint y: 66, distance: 17.1
click at [153, 65] on quentale-photo at bounding box center [138, 86] width 179 height 103
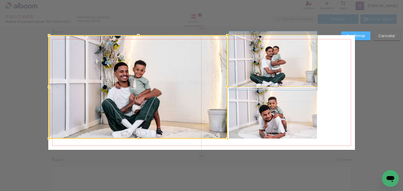
drag, startPoint x: 301, startPoint y: 67, endPoint x: 303, endPoint y: 78, distance: 10.8
click at [302, 67] on quentale-photo at bounding box center [273, 60] width 88 height 51
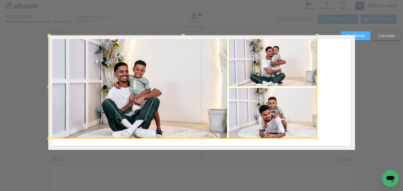
click at [294, 100] on div at bounding box center [183, 86] width 268 height 103
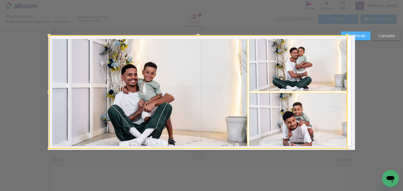
drag, startPoint x: 317, startPoint y: 139, endPoint x: 397, endPoint y: 155, distance: 81.3
click at [397, 155] on div "Inserir lâmina 1 de 4 Inserir lâmina 2 de 4 Inserir lâmina 3 de 4 Inserir lâmin…" at bounding box center [201, 90] width 403 height 653
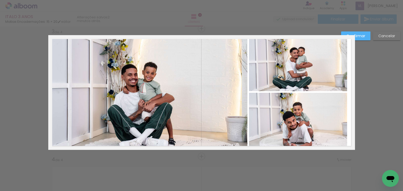
click at [326, 109] on quentale-photo at bounding box center [298, 121] width 98 height 56
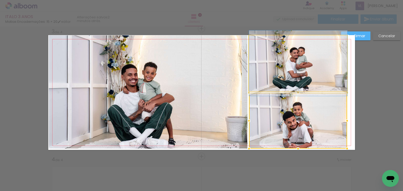
click at [328, 72] on quentale-photo at bounding box center [298, 63] width 98 height 56
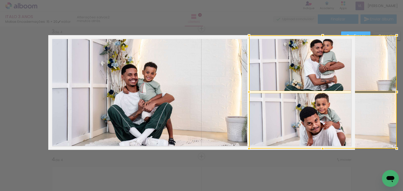
drag, startPoint x: 348, startPoint y: 88, endPoint x: 352, endPoint y: 88, distance: 4.2
click at [352, 88] on div at bounding box center [323, 91] width 148 height 113
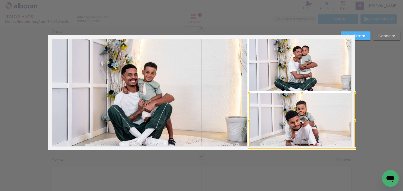
click at [365, 33] on paper-button "Confirmar" at bounding box center [355, 36] width 29 height 9
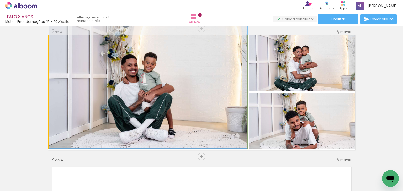
drag, startPoint x: 178, startPoint y: 114, endPoint x: 186, endPoint y: 103, distance: 13.8
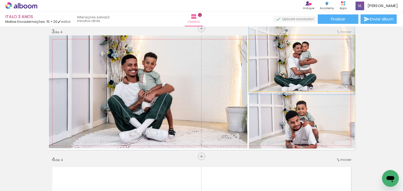
drag, startPoint x: 305, startPoint y: 72, endPoint x: 303, endPoint y: 68, distance: 4.2
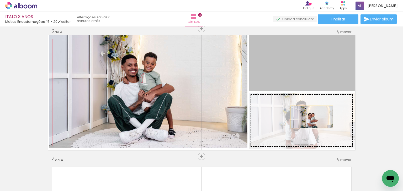
drag, startPoint x: 310, startPoint y: 65, endPoint x: 310, endPoint y: 117, distance: 52.0
click at [0, 0] on slot at bounding box center [0, 0] width 0 height 0
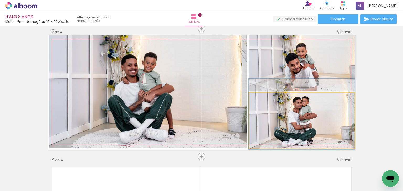
drag, startPoint x: 308, startPoint y: 130, endPoint x: 308, endPoint y: 124, distance: 6.6
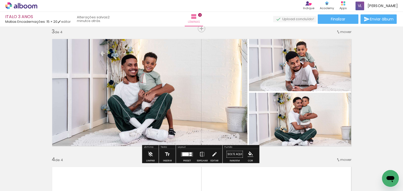
click at [316, 63] on quentale-photo at bounding box center [302, 63] width 106 height 56
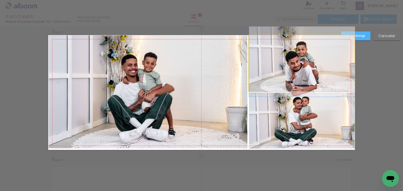
click at [319, 67] on quentale-photo at bounding box center [302, 63] width 106 height 56
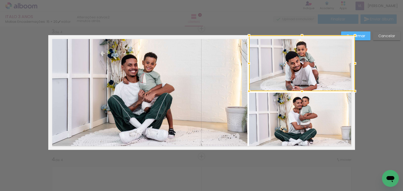
click at [302, 121] on quentale-photo at bounding box center [302, 121] width 106 height 56
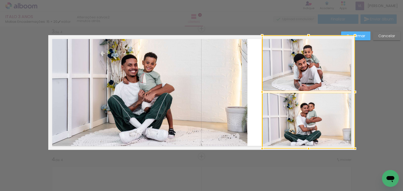
drag, startPoint x: 249, startPoint y: 92, endPoint x: 269, endPoint y: 90, distance: 19.8
click at [264, 92] on div at bounding box center [262, 92] width 11 height 11
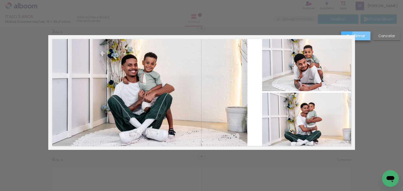
click at [0, 0] on slot "Confirmar" at bounding box center [0, 0] width 0 height 0
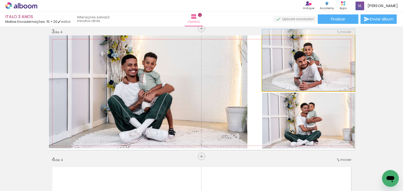
drag, startPoint x: 320, startPoint y: 71, endPoint x: 320, endPoint y: 69, distance: 2.9
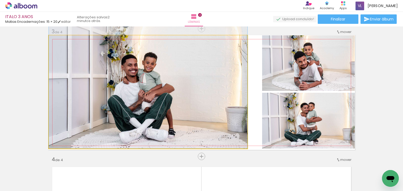
drag, startPoint x: 162, startPoint y: 80, endPoint x: 255, endPoint y: 92, distance: 93.7
click at [163, 80] on quentale-photo at bounding box center [148, 91] width 199 height 113
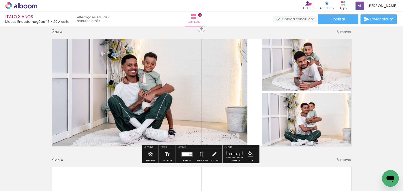
click at [212, 93] on quentale-photo at bounding box center [148, 91] width 199 height 113
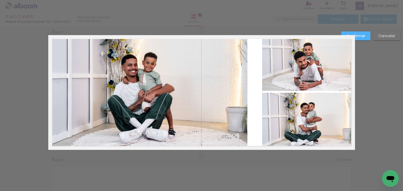
click at [221, 94] on quentale-photo at bounding box center [148, 91] width 199 height 113
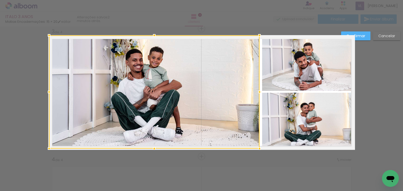
drag, startPoint x: 246, startPoint y: 93, endPoint x: 258, endPoint y: 93, distance: 12.1
click at [258, 93] on div at bounding box center [259, 92] width 11 height 11
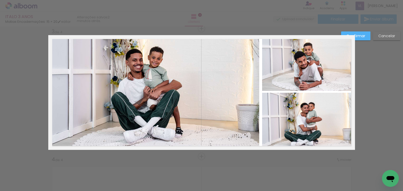
click at [366, 33] on paper-button "Confirmar" at bounding box center [355, 36] width 29 height 9
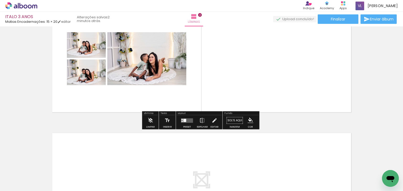
scroll to position [431, 0]
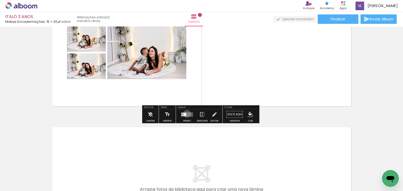
click at [186, 114] on quentale-layouter at bounding box center [187, 114] width 12 height 4
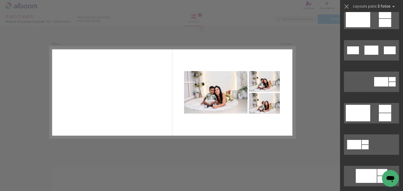
scroll to position [210, 0]
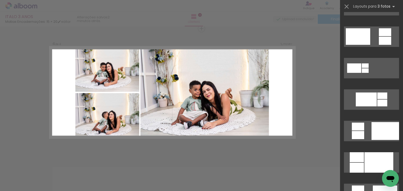
drag, startPoint x: 367, startPoint y: 157, endPoint x: 364, endPoint y: 157, distance: 3.2
click at [367, 157] on div at bounding box center [379, 163] width 29 height 20
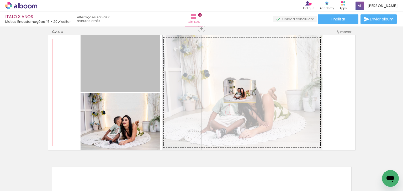
drag, startPoint x: 123, startPoint y: 65, endPoint x: 261, endPoint y: 98, distance: 141.0
click at [0, 0] on slot at bounding box center [0, 0] width 0 height 0
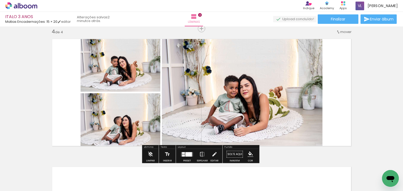
click at [140, 66] on quentale-photo at bounding box center [121, 63] width 80 height 57
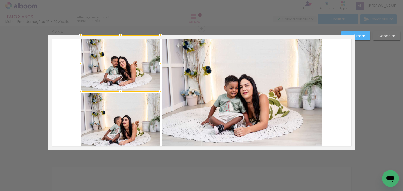
click at [142, 117] on quentale-photo at bounding box center [121, 121] width 80 height 57
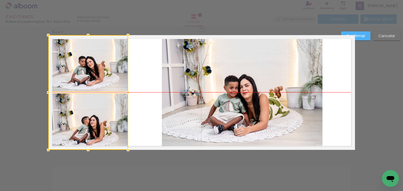
drag, startPoint x: 139, startPoint y: 84, endPoint x: 105, endPoint y: 82, distance: 34.2
click at [105, 82] on div at bounding box center [88, 92] width 80 height 115
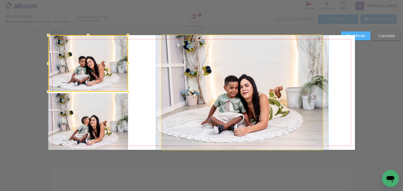
drag, startPoint x: 209, startPoint y: 82, endPoint x: 168, endPoint y: 87, distance: 41.3
click at [208, 82] on quentale-photo at bounding box center [242, 92] width 161 height 115
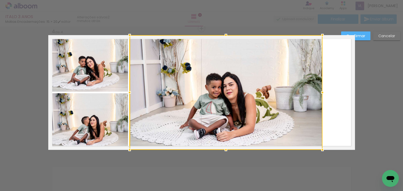
drag, startPoint x: 153, startPoint y: 93, endPoint x: 130, endPoint y: 93, distance: 23.6
click at [130, 93] on div at bounding box center [129, 92] width 11 height 11
drag, startPoint x: 233, startPoint y: 95, endPoint x: 346, endPoint y: 98, distance: 112.2
click at [235, 95] on div at bounding box center [226, 92] width 193 height 115
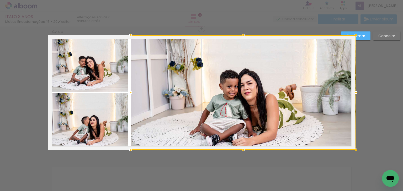
drag, startPoint x: 321, startPoint y: 92, endPoint x: 353, endPoint y: 90, distance: 31.6
click at [353, 90] on div at bounding box center [356, 92] width 11 height 11
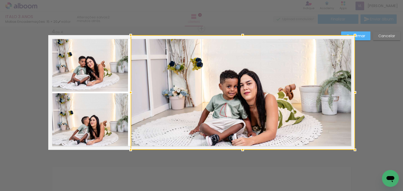
click at [362, 39] on paper-button "Confirmar" at bounding box center [355, 36] width 29 height 9
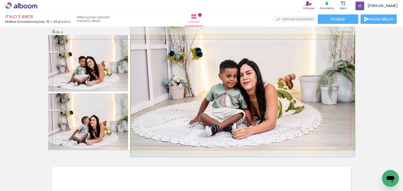
drag, startPoint x: 253, startPoint y: 129, endPoint x: 251, endPoint y: 119, distance: 10.3
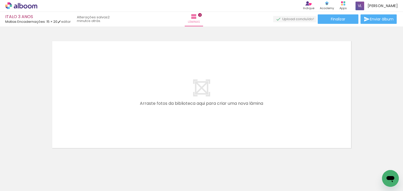
scroll to position [0, 9]
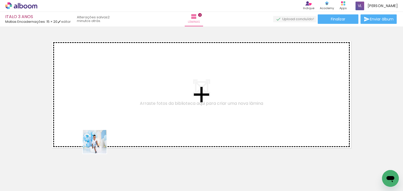
drag, startPoint x: 53, startPoint y: 175, endPoint x: 137, endPoint y: 121, distance: 99.8
click at [137, 121] on quentale-workspace at bounding box center [201, 95] width 403 height 191
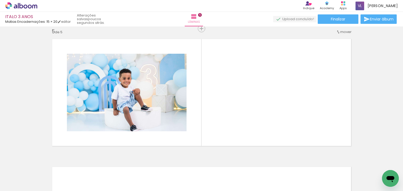
scroll to position [0, 298]
drag, startPoint x: 227, startPoint y: 166, endPoint x: 231, endPoint y: 107, distance: 59.8
click at [231, 107] on quentale-workspace at bounding box center [201, 95] width 403 height 191
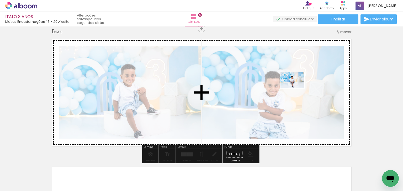
drag, startPoint x: 262, startPoint y: 176, endPoint x: 296, endPoint y: 88, distance: 94.9
click at [296, 88] on quentale-workspace at bounding box center [201, 95] width 403 height 191
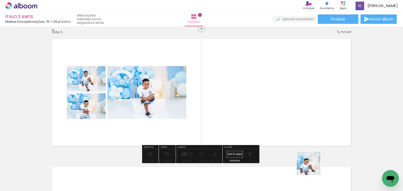
drag, startPoint x: 315, startPoint y: 178, endPoint x: 304, endPoint y: 124, distance: 55.0
click at [304, 124] on quentale-workspace at bounding box center [201, 95] width 403 height 191
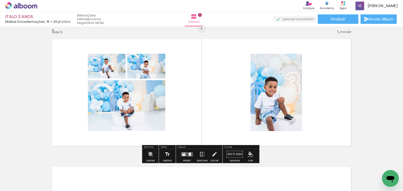
click at [185, 153] on quentale-layouter at bounding box center [187, 154] width 12 height 4
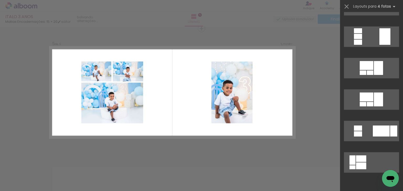
scroll to position [0, 0]
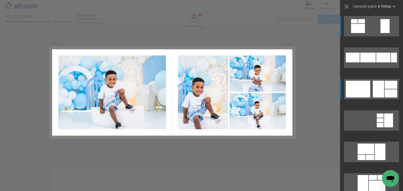
click at [372, 62] on div at bounding box center [368, 58] width 15 height 10
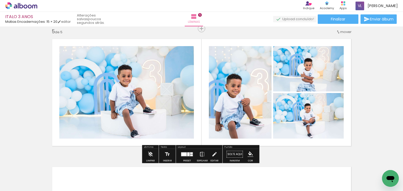
click at [175, 101] on quentale-photo at bounding box center [126, 92] width 135 height 93
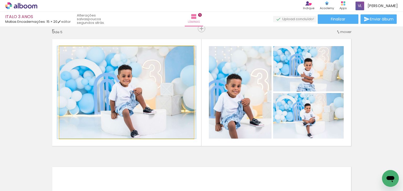
click at [175, 101] on quentale-photo at bounding box center [126, 92] width 135 height 93
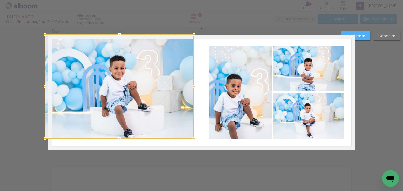
drag, startPoint x: 60, startPoint y: 47, endPoint x: 46, endPoint y: 33, distance: 19.7
click at [46, 33] on div at bounding box center [45, 34] width 11 height 11
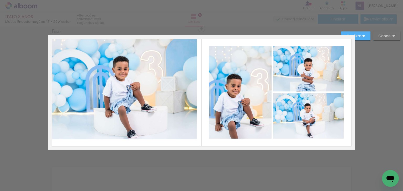
drag, startPoint x: 94, startPoint y: 69, endPoint x: 112, endPoint y: 80, distance: 20.7
click at [95, 70] on quentale-photo at bounding box center [122, 87] width 149 height 105
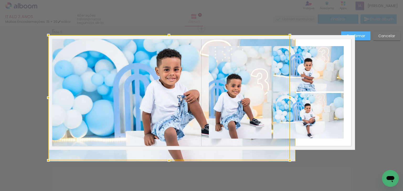
drag, startPoint x: 195, startPoint y: 140, endPoint x: 196, endPoint y: 146, distance: 5.9
click at [196, 146] on div at bounding box center [169, 98] width 242 height 126
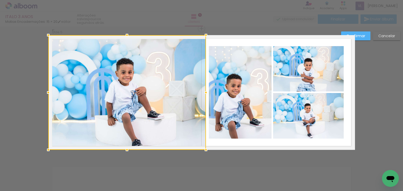
drag, startPoint x: 300, startPoint y: 94, endPoint x: 206, endPoint y: 92, distance: 94.8
click at [206, 92] on div at bounding box center [206, 92] width 11 height 11
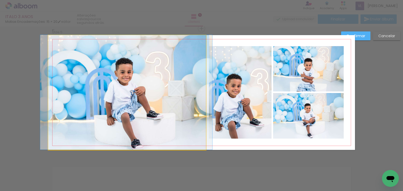
drag, startPoint x: 118, startPoint y: 87, endPoint x: 117, endPoint y: 77, distance: 10.3
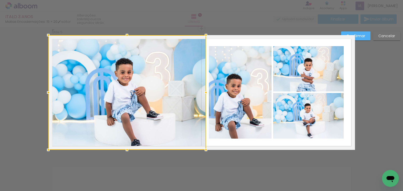
click at [232, 69] on quentale-photo at bounding box center [240, 92] width 63 height 93
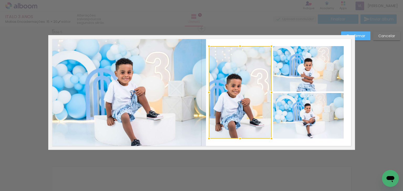
click at [327, 70] on quentale-photo at bounding box center [308, 68] width 71 height 45
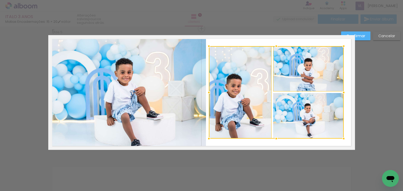
click at [320, 109] on div at bounding box center [276, 92] width 135 height 93
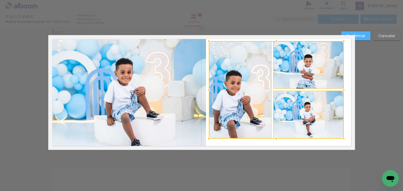
drag, startPoint x: 275, startPoint y: 47, endPoint x: 276, endPoint y: 42, distance: 5.3
click at [276, 42] on div at bounding box center [276, 41] width 11 height 11
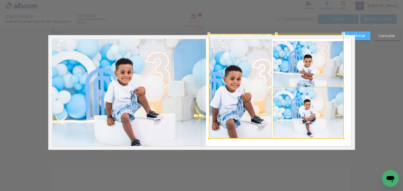
drag, startPoint x: 276, startPoint y: 42, endPoint x: 274, endPoint y: 5, distance: 37.3
click at [275, 0] on div "ITALO 3 ANOS Matias Encadernações: 15 × 20 editar um minuto atrás. Lâminas 5 Fi…" at bounding box center [201, 0] width 403 height 0
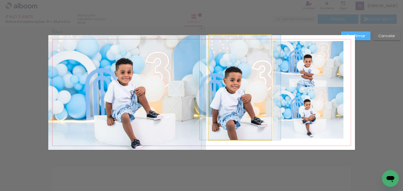
click at [257, 56] on quentale-photo at bounding box center [240, 87] width 63 height 105
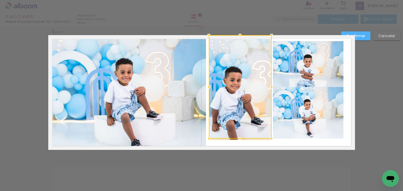
drag, startPoint x: 304, startPoint y: 60, endPoint x: 307, endPoint y: 66, distance: 7.4
click at [304, 60] on quentale-photo at bounding box center [308, 65] width 71 height 48
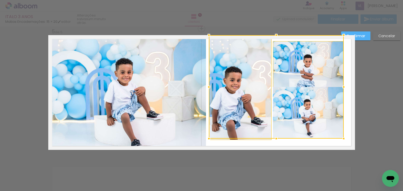
drag, startPoint x: 315, startPoint y: 96, endPoint x: 329, endPoint y: 119, distance: 26.8
click at [315, 97] on div at bounding box center [276, 87] width 135 height 104
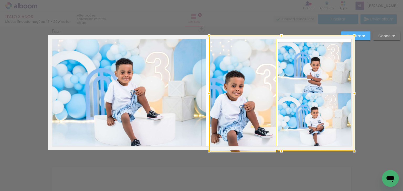
drag, startPoint x: 348, startPoint y: 140, endPoint x: 355, endPoint y: 140, distance: 7.1
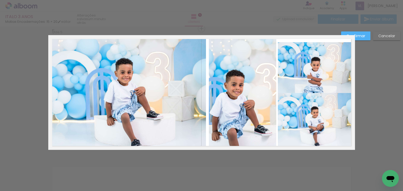
click at [0, 0] on slot "Confirmar" at bounding box center [0, 0] width 0 height 0
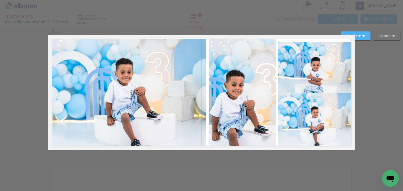
scroll to position [0, 298]
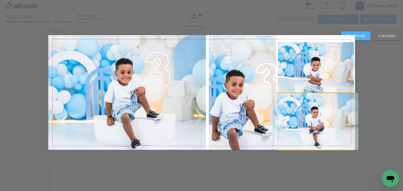
click at [326, 105] on quentale-photo at bounding box center [316, 121] width 76 height 57
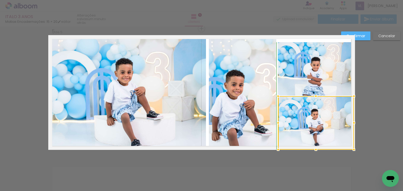
click at [314, 96] on div at bounding box center [316, 96] width 11 height 11
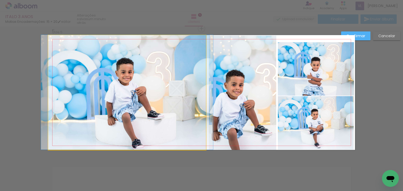
drag, startPoint x: 144, startPoint y: 100, endPoint x: 145, endPoint y: 87, distance: 13.2
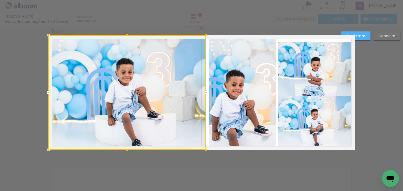
click at [146, 114] on div at bounding box center [127, 92] width 158 height 115
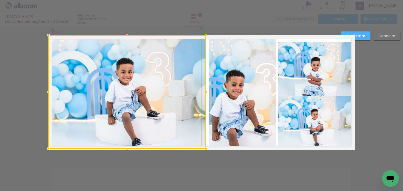
drag, startPoint x: 127, startPoint y: 150, endPoint x: 127, endPoint y: 146, distance: 4.2
click at [127, 147] on div at bounding box center [127, 149] width 11 height 11
click at [367, 35] on paper-button "Confirmar" at bounding box center [355, 36] width 29 height 9
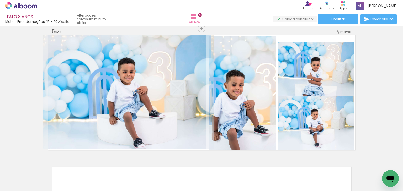
drag, startPoint x: 139, startPoint y: 105, endPoint x: 141, endPoint y: 92, distance: 13.0
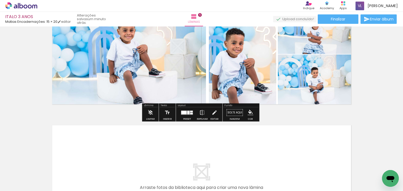
scroll to position [582, 0]
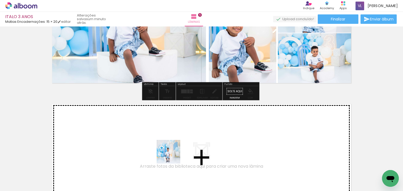
drag, startPoint x: 168, startPoint y: 171, endPoint x: 216, endPoint y: 168, distance: 48.4
click at [191, 140] on quentale-workspace at bounding box center [201, 95] width 403 height 191
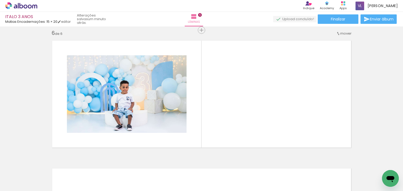
scroll to position [647, 0]
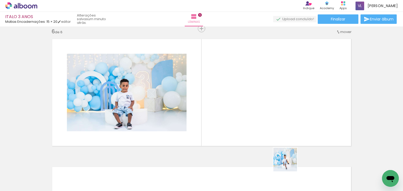
drag, startPoint x: 289, startPoint y: 164, endPoint x: 353, endPoint y: 179, distance: 65.4
click at [289, 134] on quentale-workspace at bounding box center [201, 95] width 403 height 191
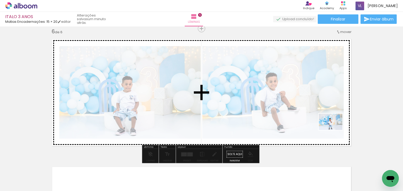
drag, startPoint x: 348, startPoint y: 178, endPoint x: 335, endPoint y: 130, distance: 49.5
click at [335, 130] on quentale-workspace at bounding box center [201, 95] width 403 height 191
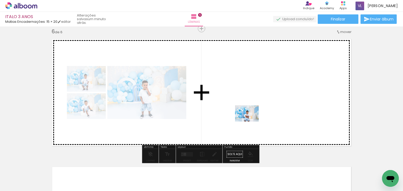
drag, startPoint x: 197, startPoint y: 175, endPoint x: 251, endPoint y: 121, distance: 75.9
click at [251, 121] on quentale-workspace at bounding box center [201, 95] width 403 height 191
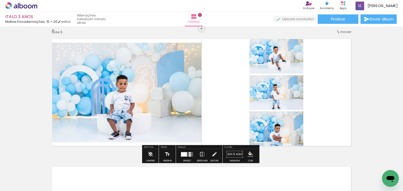
click at [183, 155] on div at bounding box center [184, 154] width 6 height 4
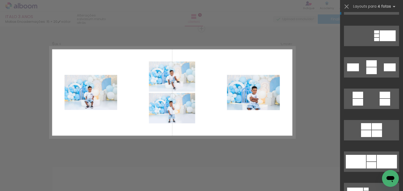
scroll to position [651, 0]
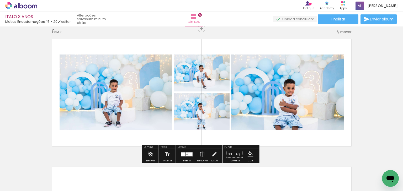
click at [118, 98] on quentale-photo at bounding box center [116, 93] width 113 height 76
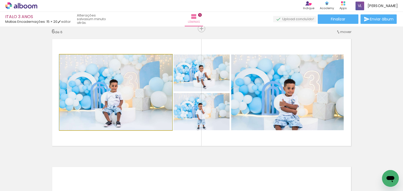
click at [118, 98] on quentale-photo at bounding box center [116, 93] width 113 height 76
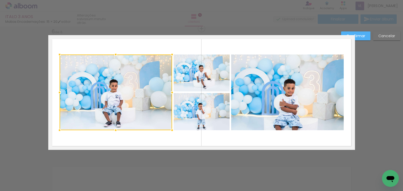
click at [267, 87] on quentale-photo at bounding box center [287, 93] width 113 height 76
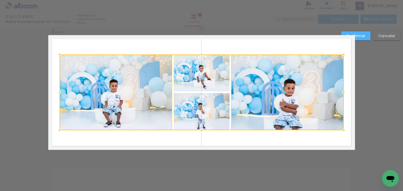
click at [219, 79] on div at bounding box center [202, 93] width 284 height 76
click at [216, 116] on div at bounding box center [202, 93] width 284 height 76
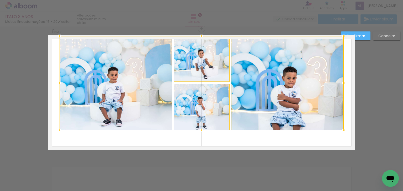
drag, startPoint x: 203, startPoint y: 56, endPoint x: 203, endPoint y: 40, distance: 16.0
click at [203, 40] on div at bounding box center [201, 36] width 11 height 11
click at [302, 69] on div at bounding box center [202, 83] width 284 height 95
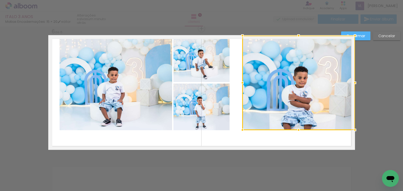
drag, startPoint x: 320, startPoint y: 96, endPoint x: 340, endPoint y: 96, distance: 20.5
click at [340, 96] on div at bounding box center [299, 83] width 113 height 95
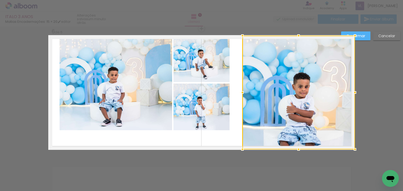
drag, startPoint x: 297, startPoint y: 130, endPoint x: 298, endPoint y: 149, distance: 18.9
click at [298, 149] on div at bounding box center [299, 149] width 11 height 11
click at [142, 77] on quentale-photo at bounding box center [116, 83] width 113 height 95
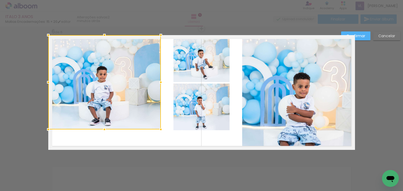
drag, startPoint x: 142, startPoint y: 76, endPoint x: 123, endPoint y: 75, distance: 18.7
click at [123, 75] on div at bounding box center [104, 82] width 113 height 95
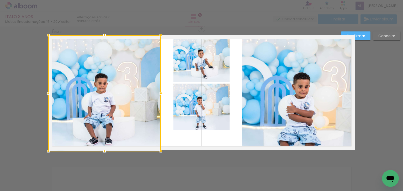
drag, startPoint x: 103, startPoint y: 128, endPoint x: 103, endPoint y: 140, distance: 11.3
click at [101, 144] on div at bounding box center [104, 93] width 113 height 116
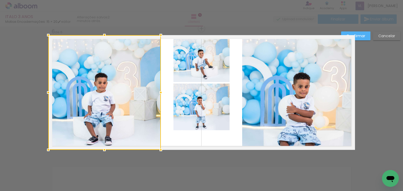
click at [215, 54] on quentale-photo at bounding box center [202, 59] width 56 height 46
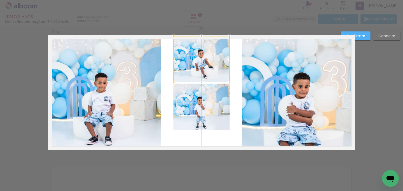
click at [215, 100] on quentale-photo at bounding box center [202, 107] width 56 height 47
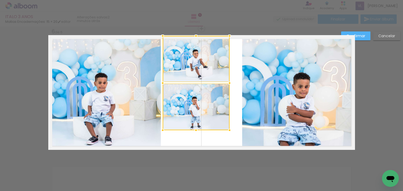
drag, startPoint x: 172, startPoint y: 84, endPoint x: 162, endPoint y: 84, distance: 10.8
click at [162, 84] on div at bounding box center [163, 83] width 11 height 11
click at [202, 67] on div at bounding box center [196, 59] width 67 height 46
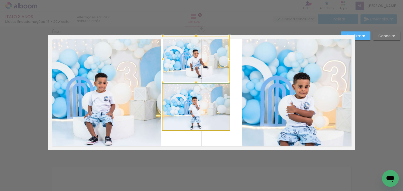
click at [208, 96] on quentale-photo at bounding box center [196, 107] width 67 height 47
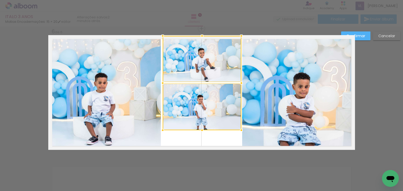
drag, startPoint x: 228, startPoint y: 84, endPoint x: 241, endPoint y: 84, distance: 12.1
click at [241, 84] on div at bounding box center [241, 83] width 11 height 11
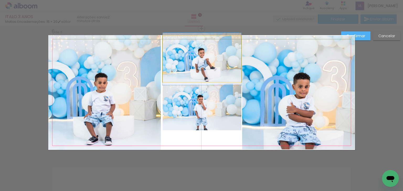
click at [216, 70] on quentale-photo at bounding box center [202, 59] width 79 height 46
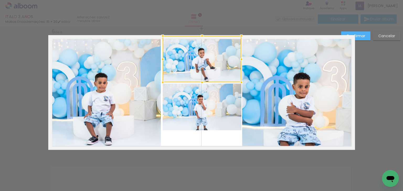
click at [213, 100] on quentale-photo at bounding box center [202, 107] width 79 height 47
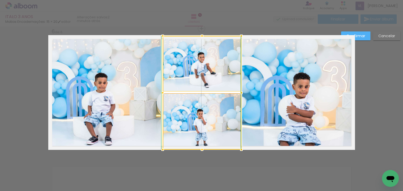
drag, startPoint x: 201, startPoint y: 132, endPoint x: 199, endPoint y: 148, distance: 15.8
click at [199, 149] on div at bounding box center [202, 150] width 11 height 11
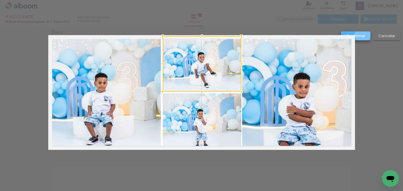
drag, startPoint x: 363, startPoint y: 35, endPoint x: 294, endPoint y: 58, distance: 72.5
click at [0, 0] on slot "Confirmar" at bounding box center [0, 0] width 0 height 0
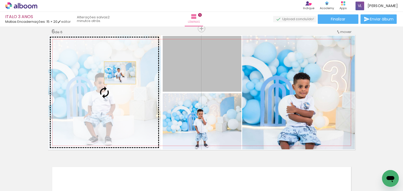
drag, startPoint x: 216, startPoint y: 74, endPoint x: 106, endPoint y: 73, distance: 110.8
click at [0, 0] on slot at bounding box center [0, 0] width 0 height 0
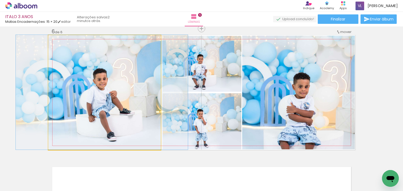
drag, startPoint x: 136, startPoint y: 96, endPoint x: 133, endPoint y: 92, distance: 4.5
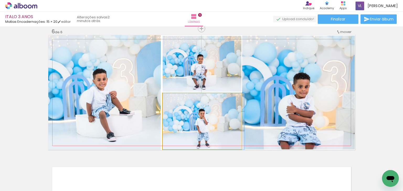
drag, startPoint x: 240, startPoint y: 116, endPoint x: 308, endPoint y: 107, distance: 68.4
click at [0, 0] on slot at bounding box center [0, 0] width 0 height 0
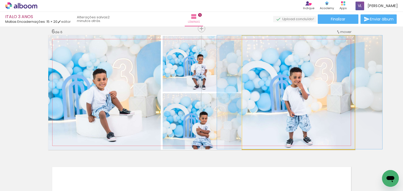
drag, startPoint x: 303, startPoint y: 114, endPoint x: 304, endPoint y: 106, distance: 8.2
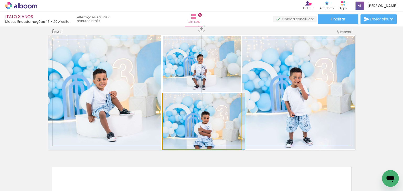
drag, startPoint x: 193, startPoint y: 142, endPoint x: 201, endPoint y: 138, distance: 8.9
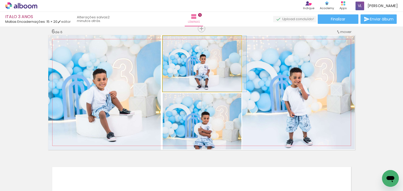
drag, startPoint x: 212, startPoint y: 78, endPoint x: 219, endPoint y: 77, distance: 6.6
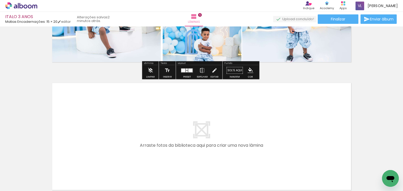
scroll to position [0, 549]
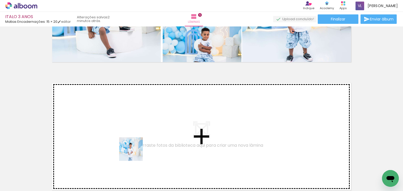
drag, startPoint x: 126, startPoint y: 174, endPoint x: 168, endPoint y: 173, distance: 42.6
click at [148, 135] on quentale-workspace at bounding box center [201, 95] width 403 height 191
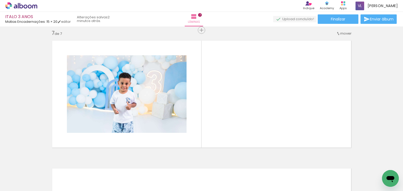
scroll to position [775, 0]
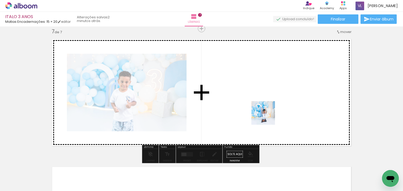
drag, startPoint x: 247, startPoint y: 176, endPoint x: 274, endPoint y: 171, distance: 27.4
click at [267, 117] on quentale-workspace at bounding box center [201, 95] width 403 height 191
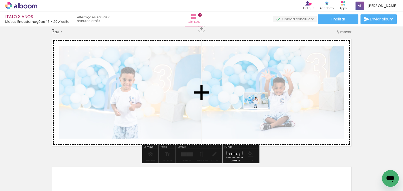
drag, startPoint x: 298, startPoint y: 175, endPoint x: 260, endPoint y: 108, distance: 77.2
click at [260, 108] on quentale-workspace at bounding box center [201, 95] width 403 height 191
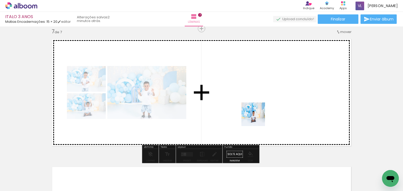
drag, startPoint x: 209, startPoint y: 179, endPoint x: 258, endPoint y: 118, distance: 78.3
click at [258, 118] on quentale-workspace at bounding box center [201, 95] width 403 height 191
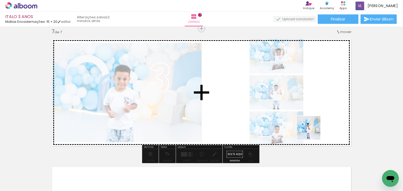
drag, startPoint x: 277, startPoint y: 179, endPoint x: 319, endPoint y: 125, distance: 67.6
click at [319, 125] on quentale-workspace at bounding box center [201, 95] width 403 height 191
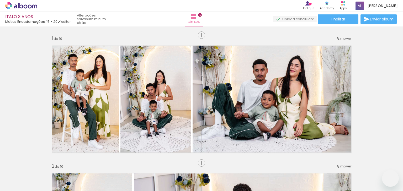
scroll to position [1301, 0]
